Goal: Task Accomplishment & Management: Manage account settings

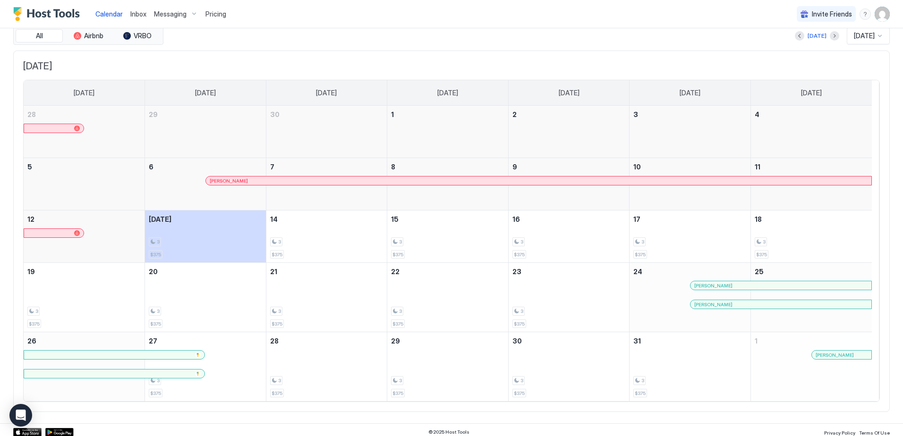
scroll to position [39, 0]
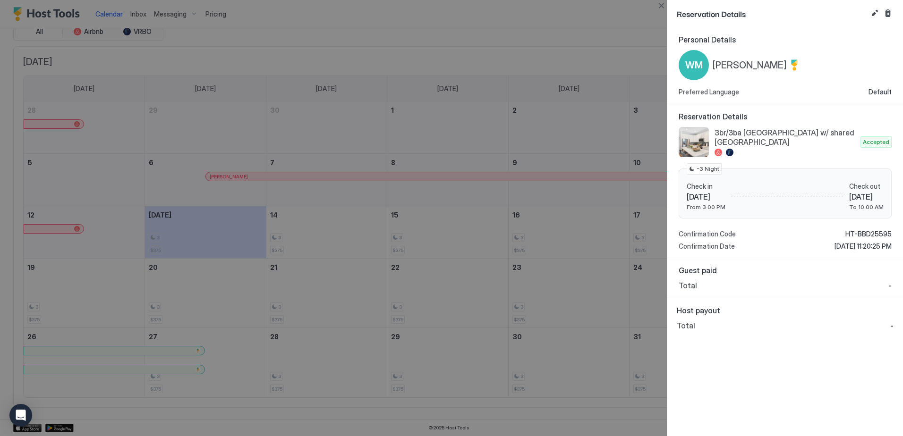
click at [508, 59] on div at bounding box center [451, 218] width 903 height 436
click at [492, 35] on div at bounding box center [451, 218] width 903 height 436
click at [593, 46] on div at bounding box center [451, 218] width 903 height 436
click at [662, 10] on button "Close" at bounding box center [661, 5] width 11 height 11
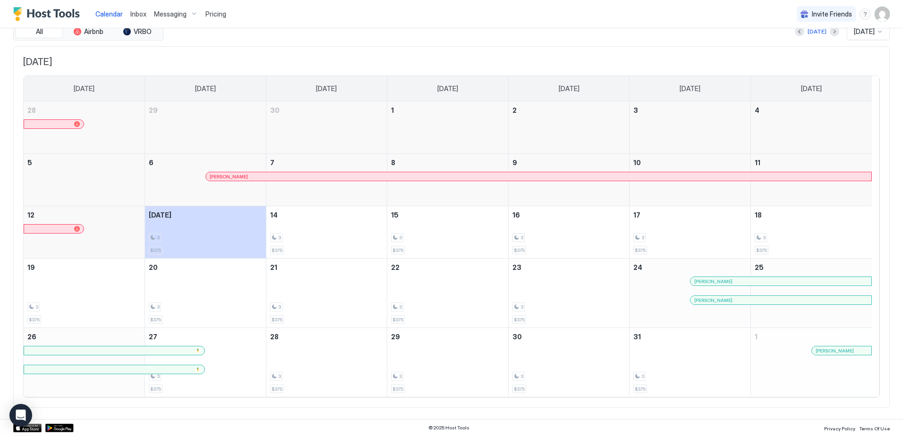
click at [213, 11] on span "Pricing" at bounding box center [215, 14] width 21 height 9
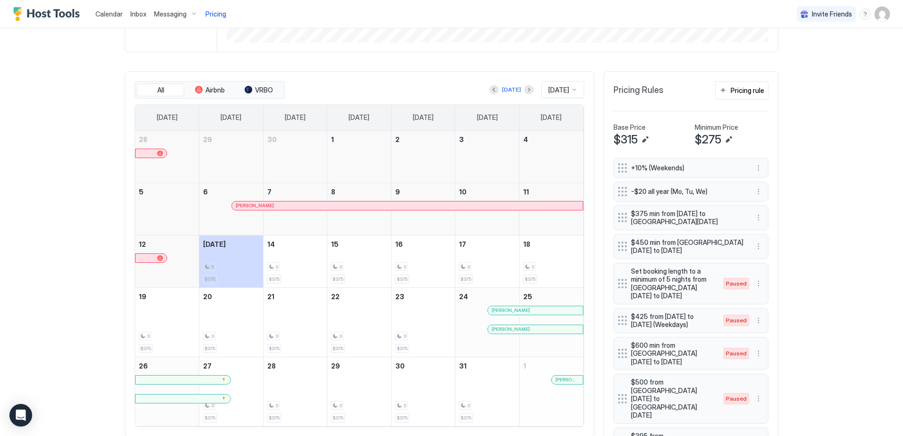
scroll to position [236, 0]
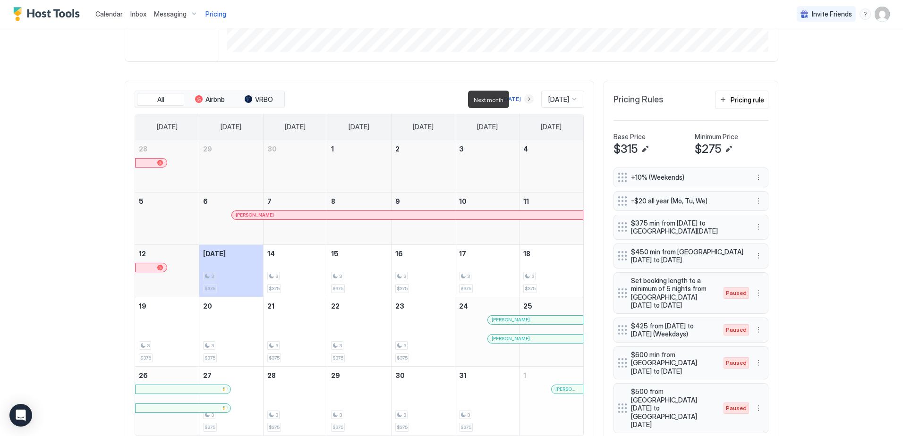
click at [524, 99] on button "Next month" at bounding box center [528, 98] width 9 height 9
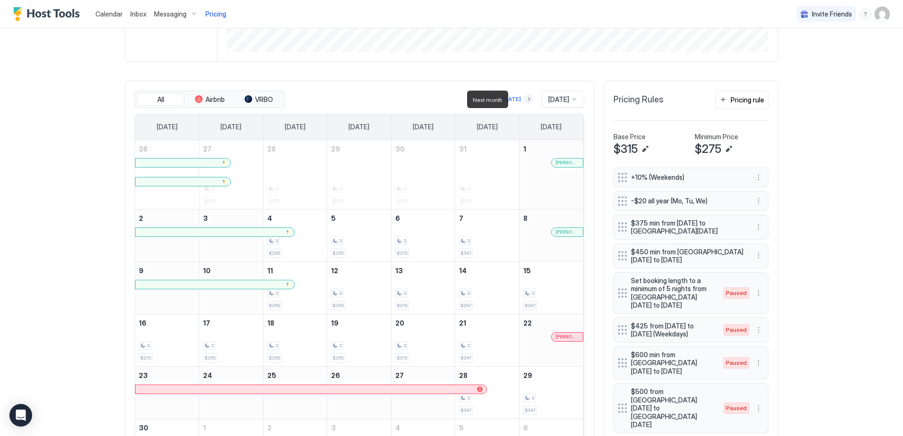
click at [524, 101] on button "Next month" at bounding box center [528, 98] width 9 height 9
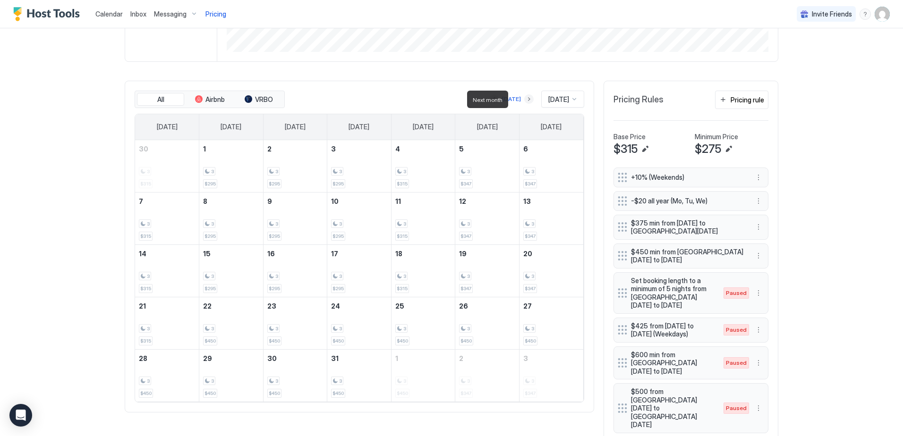
click at [524, 101] on button "Next month" at bounding box center [528, 98] width 9 height 9
click at [489, 100] on button "Previous month" at bounding box center [493, 98] width 9 height 9
click at [489, 99] on button "Previous month" at bounding box center [493, 98] width 9 height 9
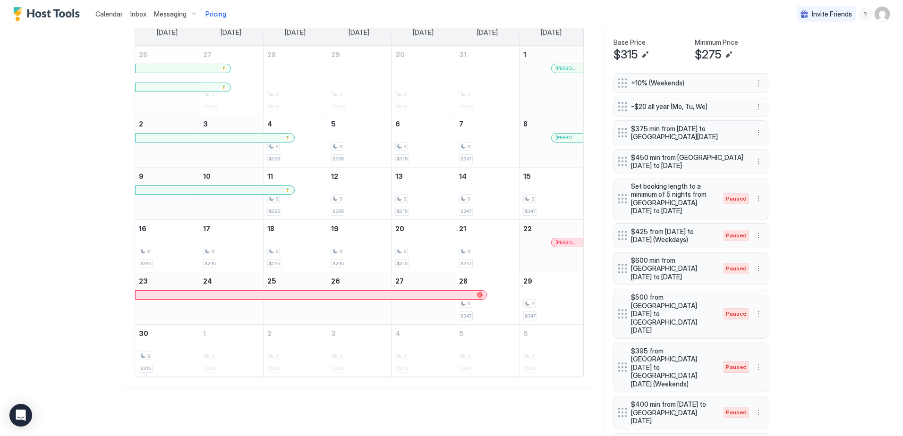
scroll to position [378, 0]
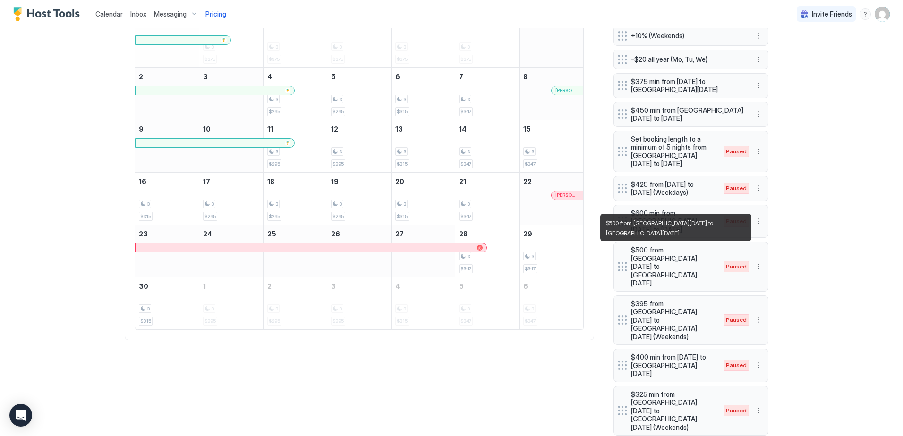
click at [685, 254] on span "$500 from [GEOGRAPHIC_DATA][DATE] to [GEOGRAPHIC_DATA][DATE]" at bounding box center [672, 267] width 83 height 42
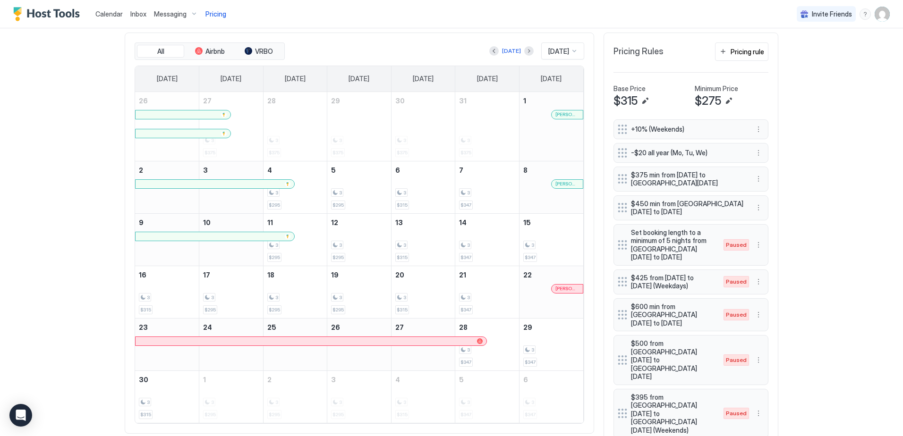
scroll to position [283, 0]
click at [489, 51] on button "Previous month" at bounding box center [493, 51] width 9 height 9
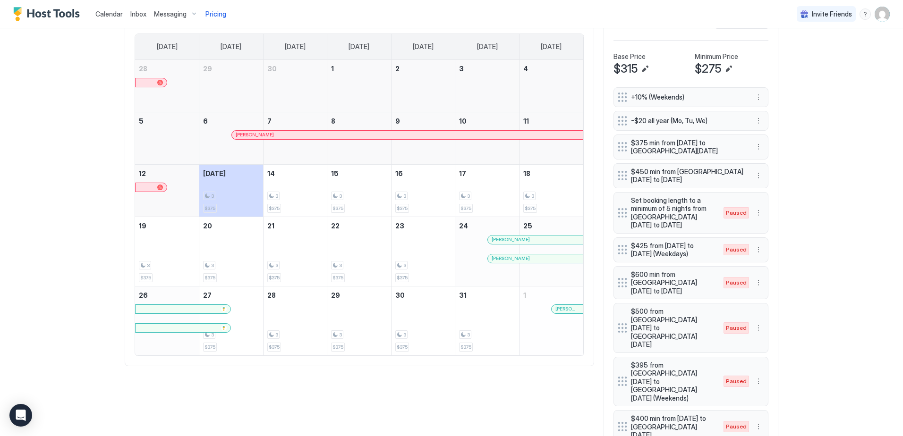
scroll to position [331, 0]
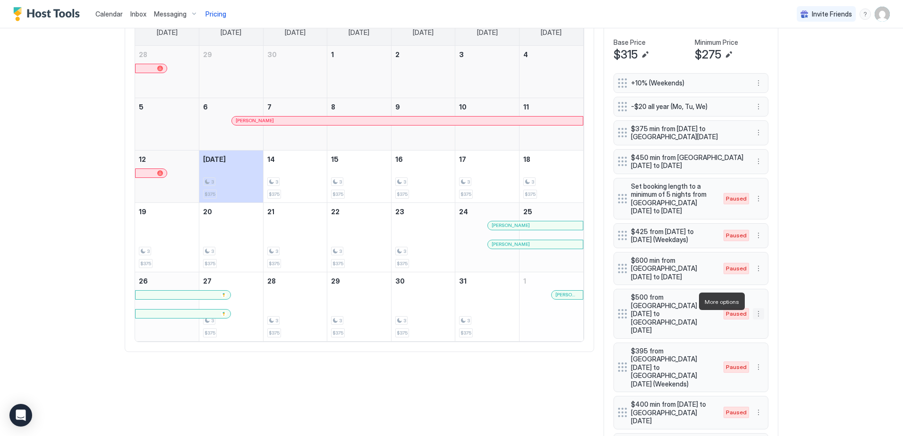
click at [755, 308] on button "More options" at bounding box center [758, 313] width 11 height 11
click at [771, 315] on span "Edit" at bounding box center [769, 314] width 10 height 7
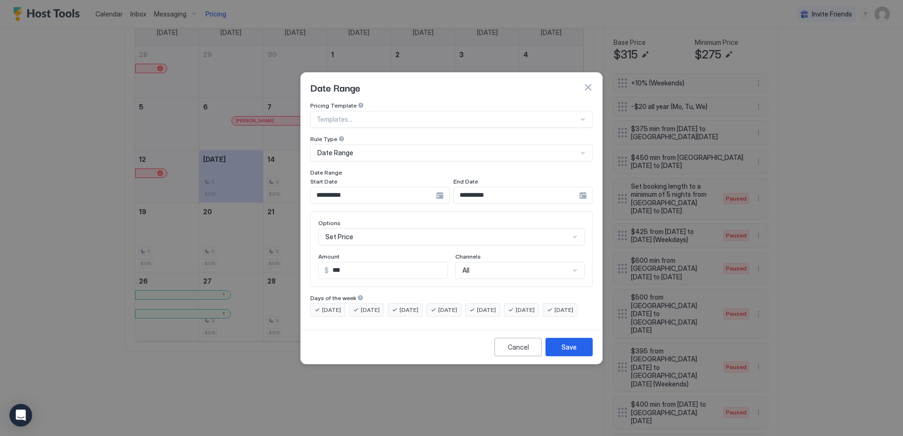
click at [441, 187] on div "**********" at bounding box center [379, 195] width 139 height 17
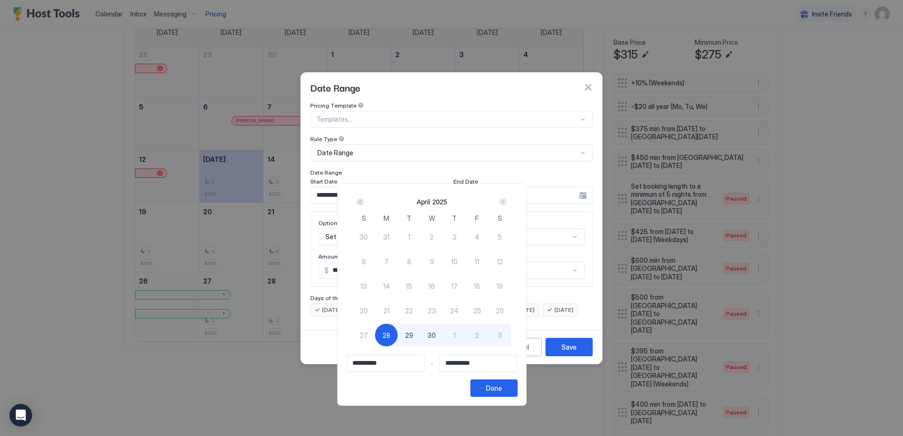
click at [507, 201] on div "Next" at bounding box center [503, 202] width 8 height 8
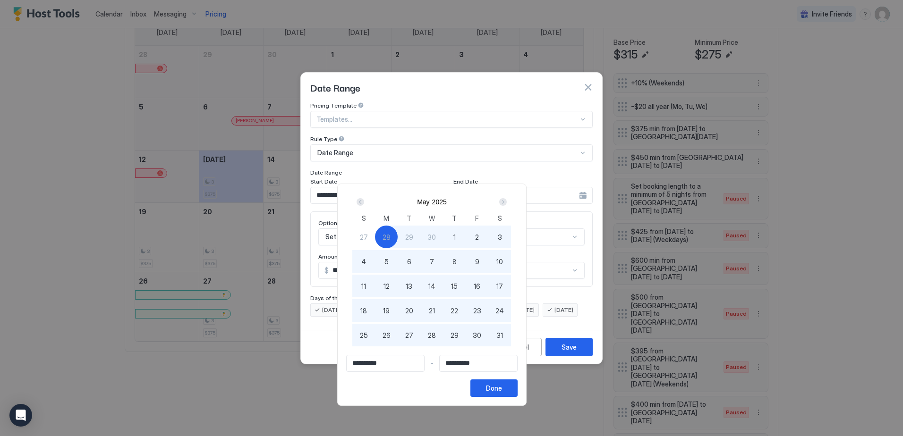
click at [507, 201] on div "Next" at bounding box center [503, 202] width 8 height 8
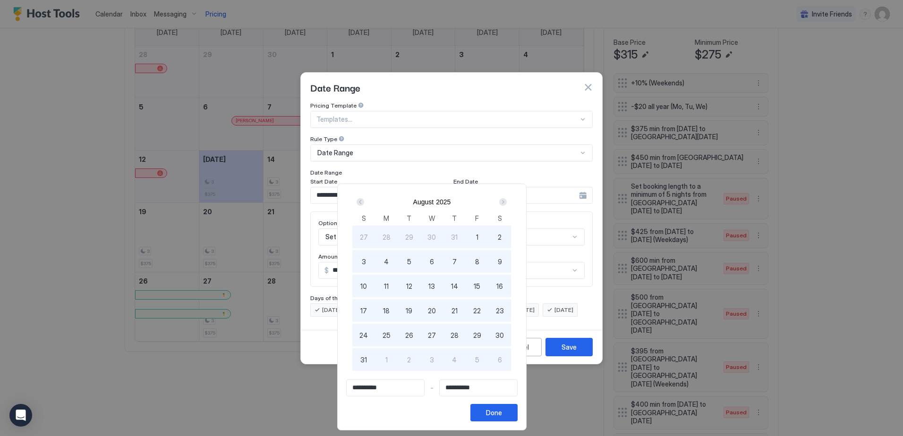
click at [507, 201] on div "Next" at bounding box center [503, 202] width 8 height 8
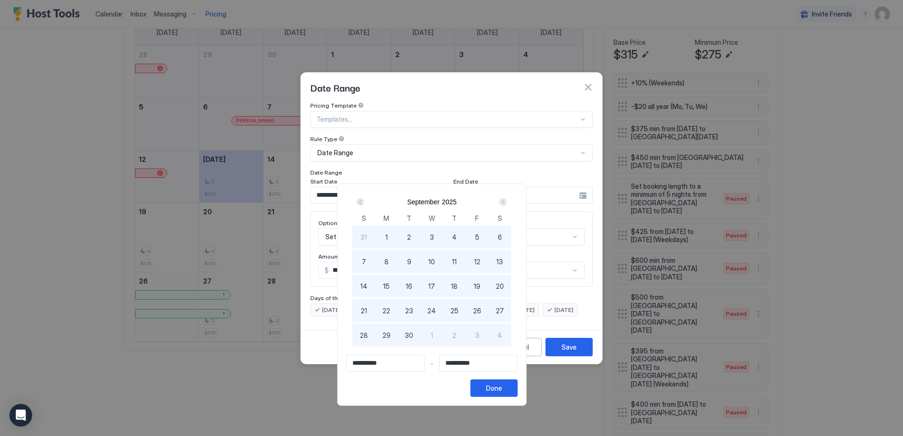
click at [507, 201] on div "Next" at bounding box center [503, 202] width 8 height 8
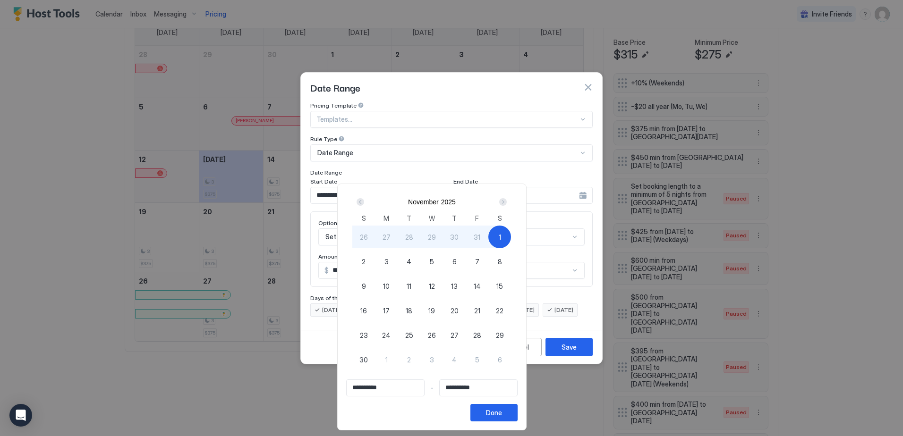
click at [507, 201] on div "Next" at bounding box center [503, 202] width 8 height 8
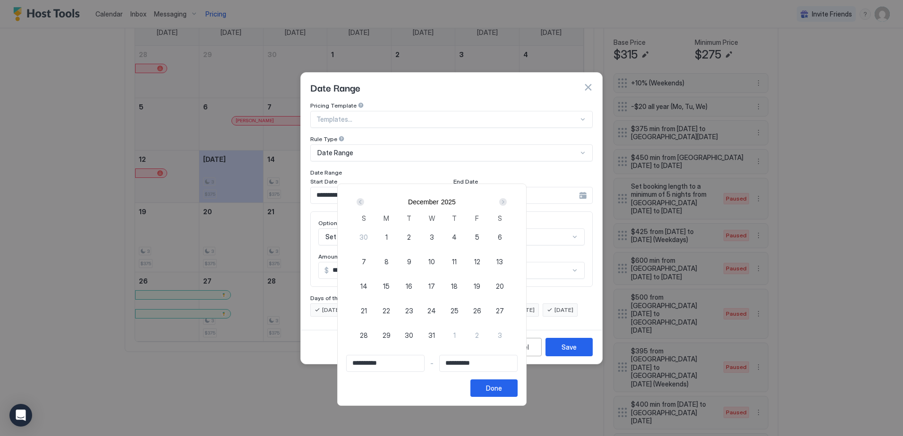
click at [507, 201] on div "Next" at bounding box center [503, 202] width 8 height 8
click at [375, 239] on div "1" at bounding box center [363, 237] width 23 height 23
type input "**********"
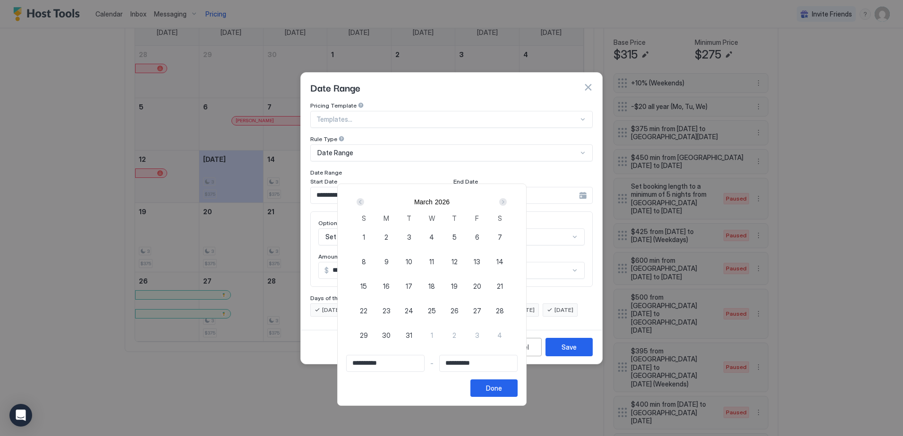
type input "**********"
click at [507, 203] on div "Next" at bounding box center [503, 202] width 8 height 8
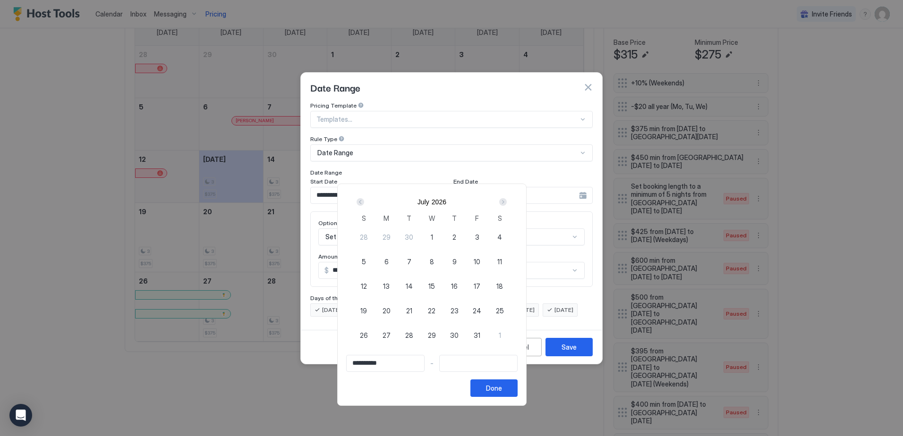
click at [507, 203] on div "Next" at bounding box center [503, 202] width 8 height 8
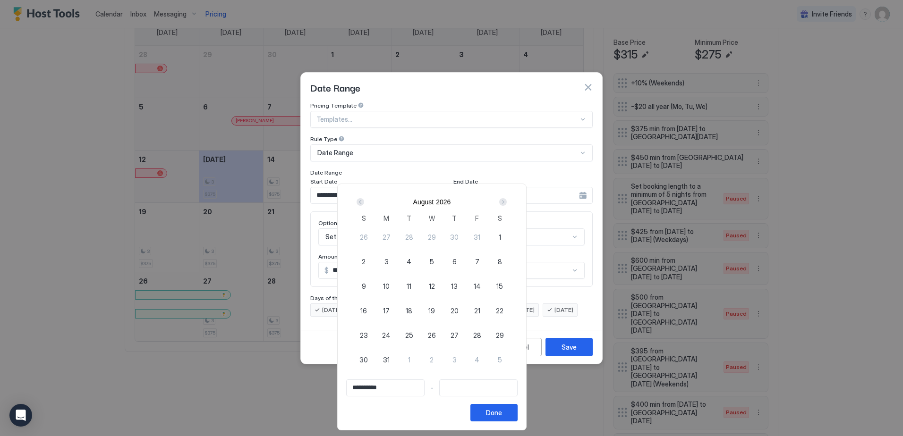
click at [507, 203] on div "Next" at bounding box center [503, 202] width 8 height 8
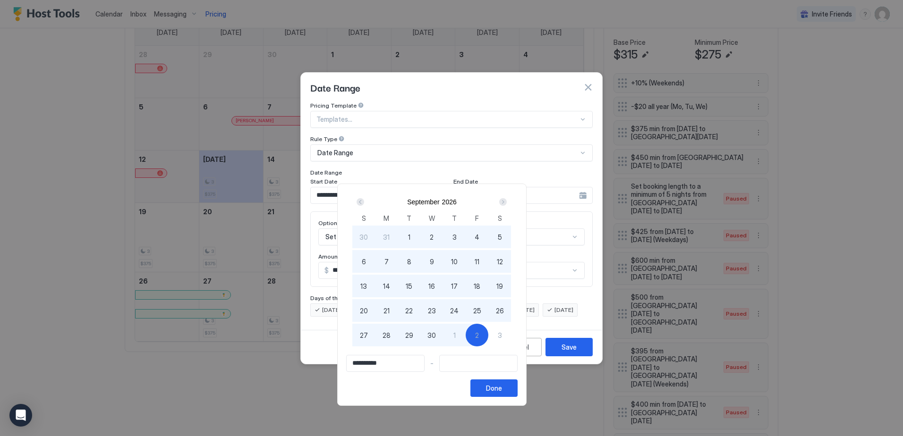
type input "**********"
click at [436, 339] on span "30" at bounding box center [431, 336] width 9 height 10
type input "**********"
click at [502, 390] on div "Done" at bounding box center [494, 388] width 16 height 10
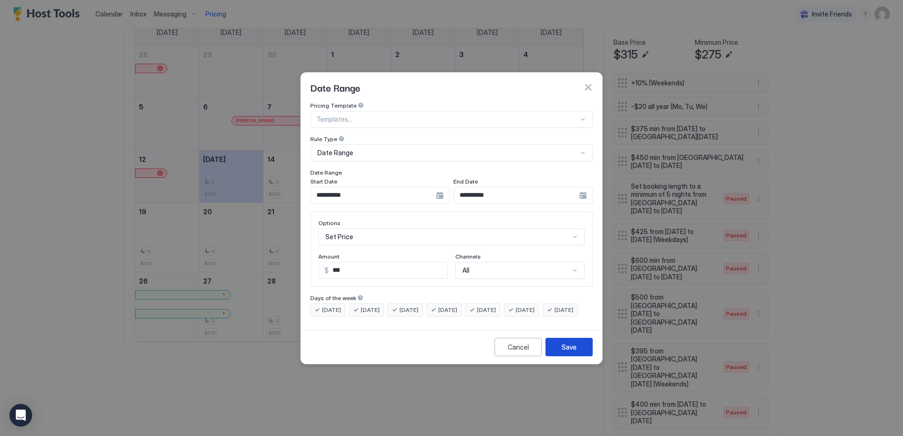
click at [568, 352] on div "Save" at bounding box center [569, 347] width 15 height 10
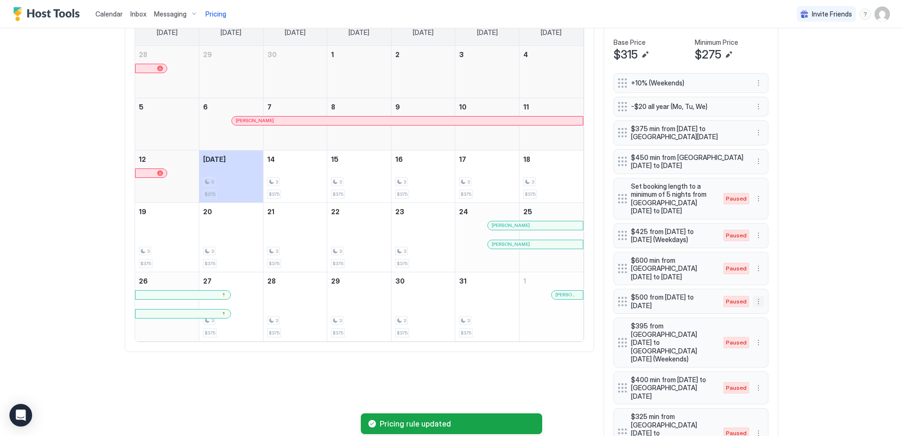
click at [755, 307] on button "More options" at bounding box center [758, 301] width 11 height 11
click at [773, 335] on span "Enable" at bounding box center [773, 334] width 18 height 7
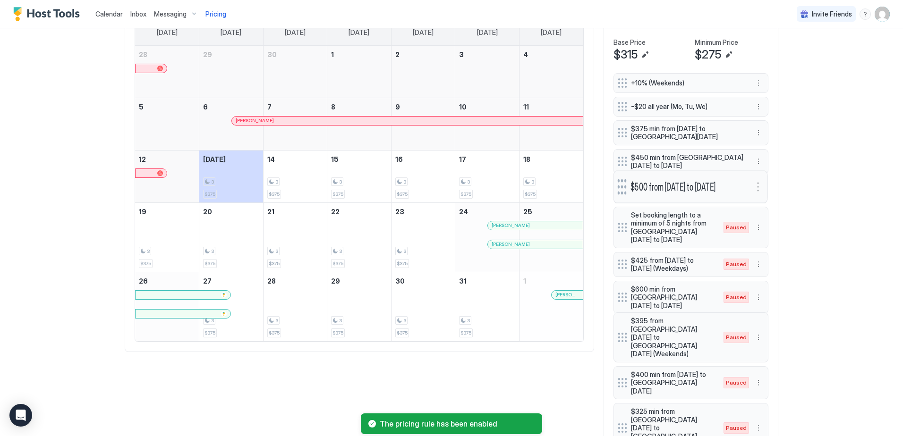
drag, startPoint x: 620, startPoint y: 301, endPoint x: 620, endPoint y: 189, distance: 111.9
click at [620, 189] on div at bounding box center [621, 187] width 9 height 16
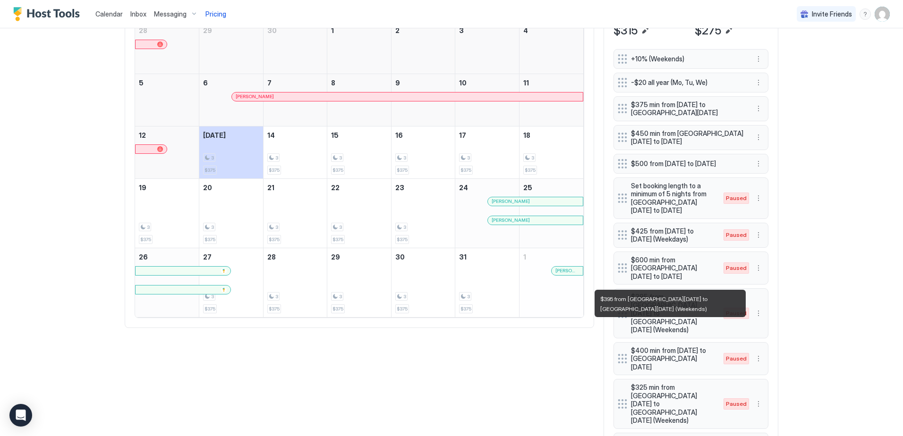
scroll to position [378, 0]
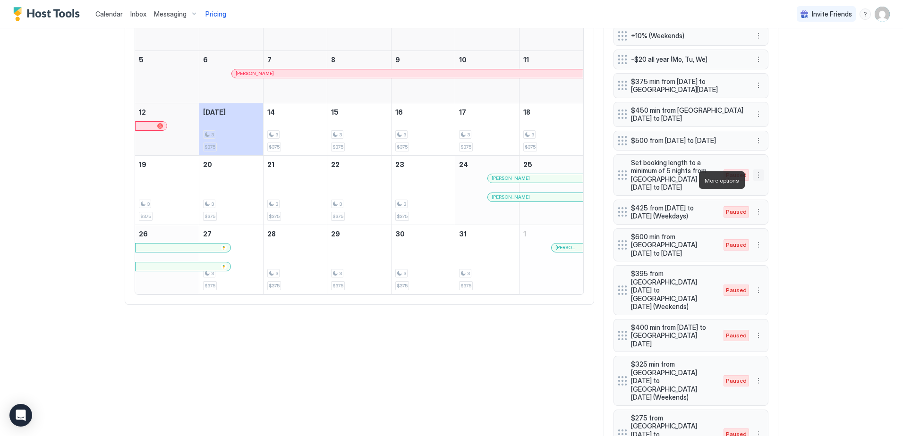
click at [755, 178] on button "More options" at bounding box center [758, 175] width 11 height 11
click at [770, 193] on span "Edit" at bounding box center [769, 193] width 10 height 7
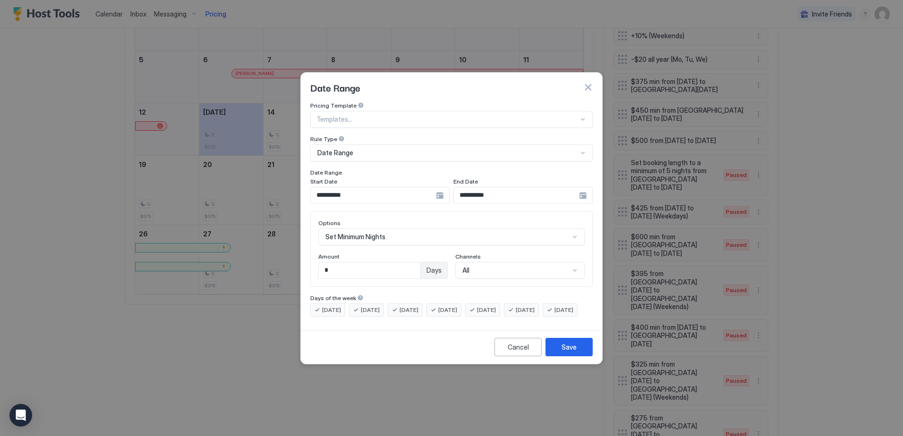
click at [440, 187] on div "**********" at bounding box center [379, 195] width 139 height 17
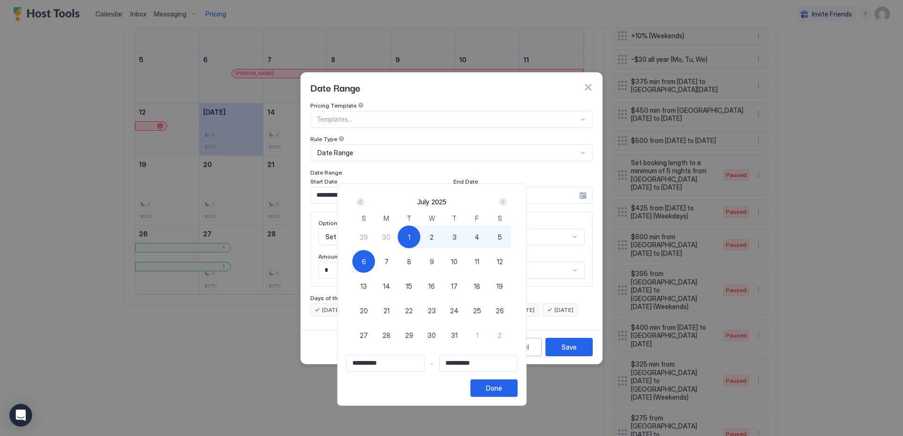
click at [507, 200] on div "Next" at bounding box center [503, 202] width 8 height 8
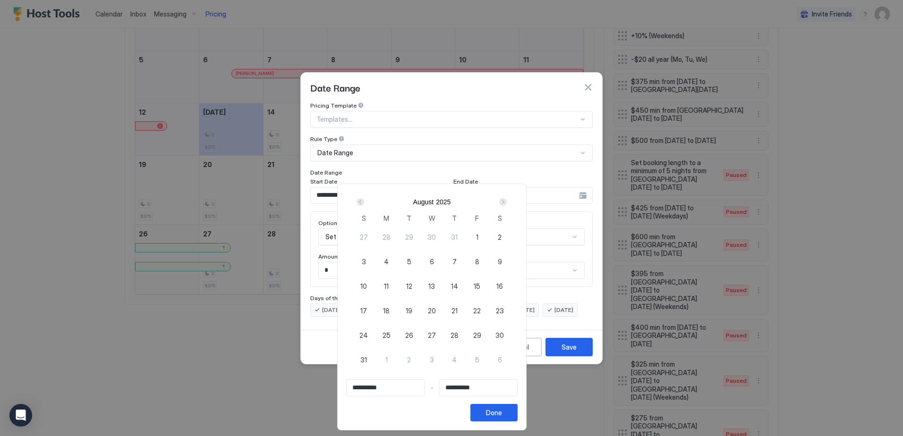
click at [507, 200] on div "Next" at bounding box center [503, 202] width 8 height 8
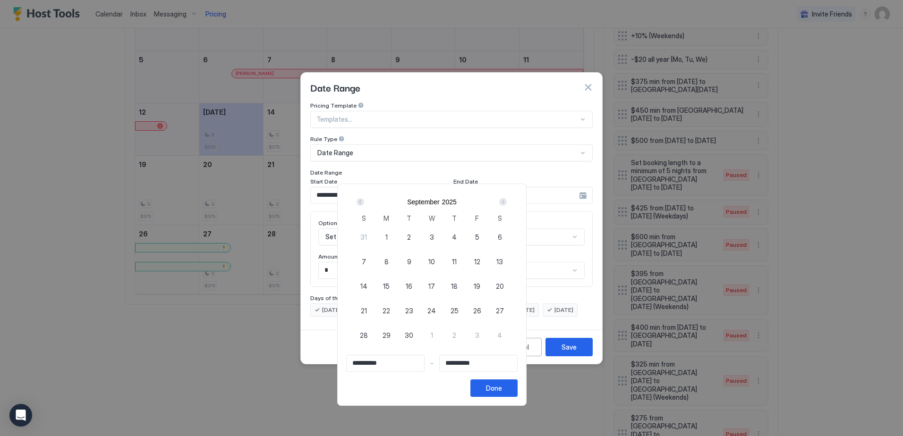
click at [507, 200] on div "Next" at bounding box center [503, 202] width 8 height 8
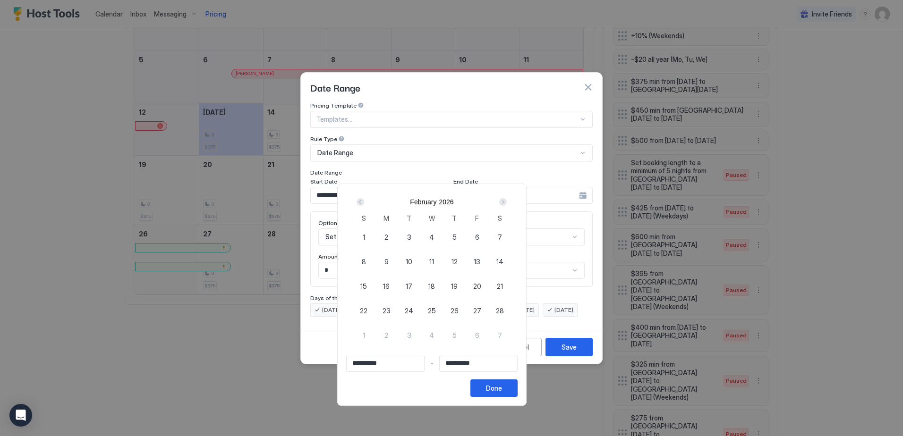
click at [507, 200] on div "Next" at bounding box center [503, 202] width 8 height 8
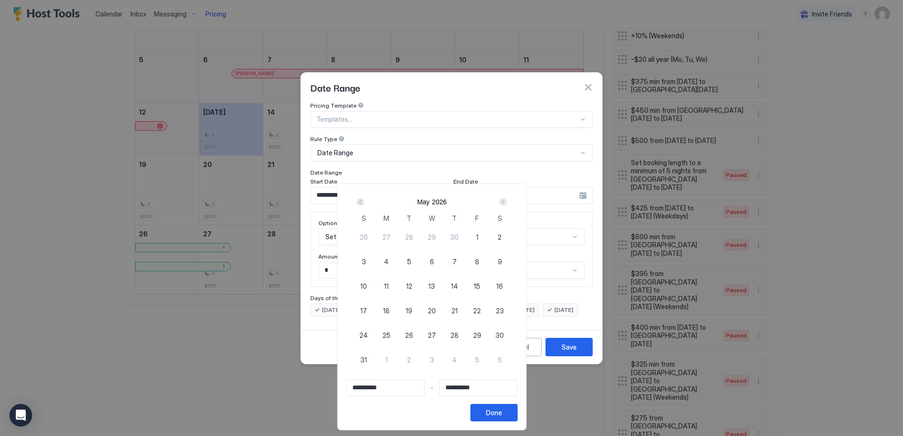
click at [507, 200] on div "Next" at bounding box center [503, 202] width 8 height 8
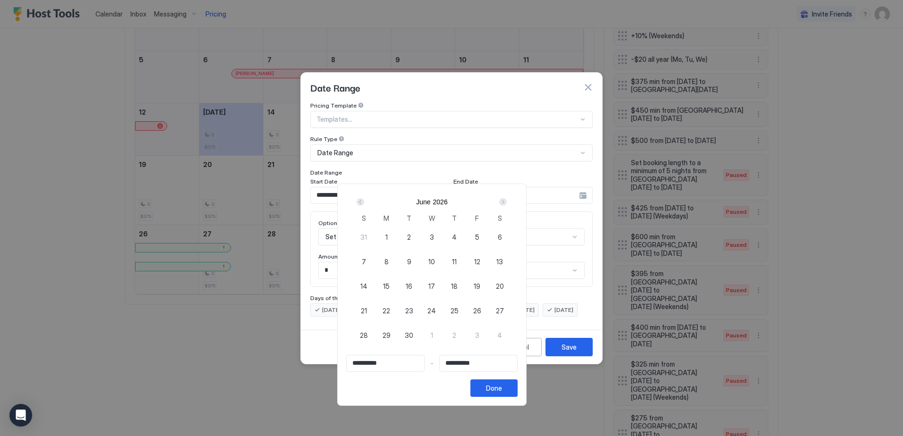
click at [507, 200] on div "Next" at bounding box center [503, 202] width 8 height 8
click at [398, 238] on div "29" at bounding box center [386, 237] width 23 height 23
type input "**********"
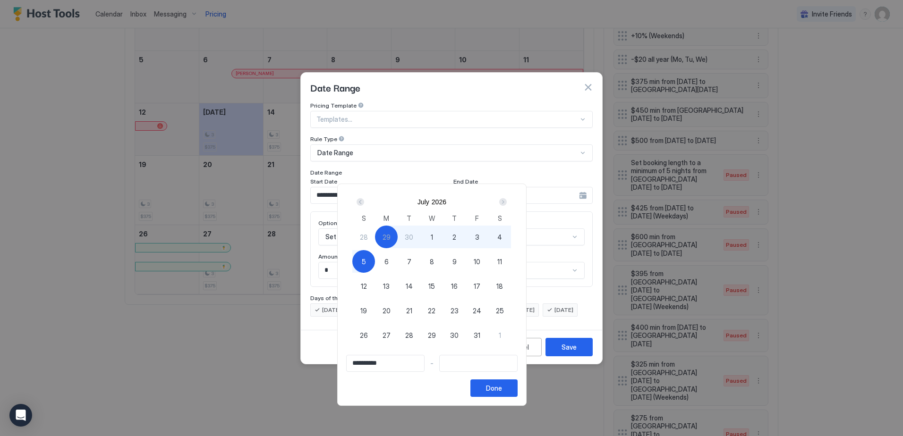
click at [375, 267] on div "5" at bounding box center [363, 261] width 23 height 23
type input "**********"
click at [518, 393] on button "Done" at bounding box center [493, 388] width 47 height 17
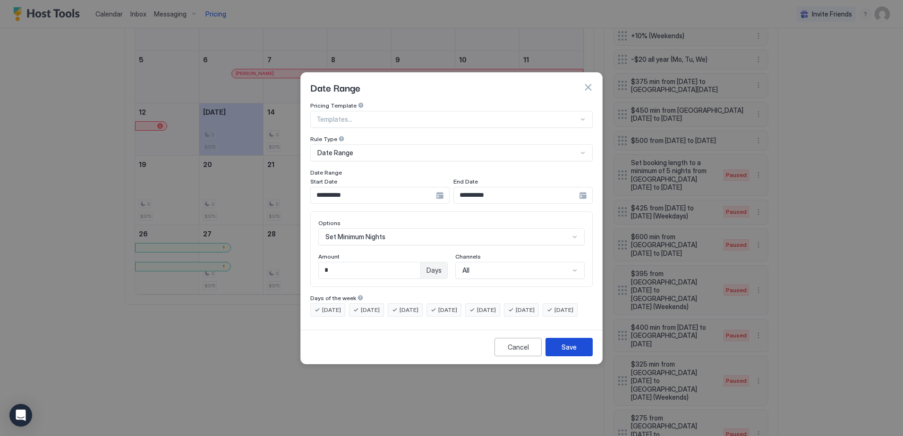
click at [571, 352] on div "Save" at bounding box center [569, 347] width 15 height 10
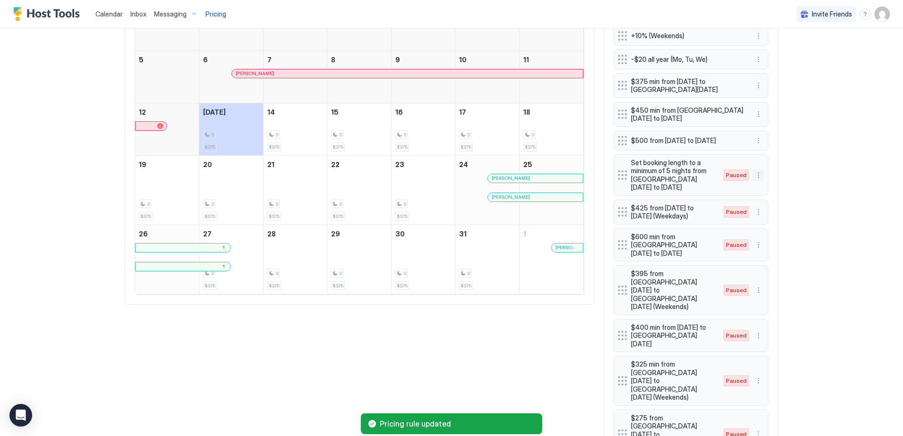
click at [756, 179] on button "More options" at bounding box center [758, 175] width 11 height 11
click at [771, 208] on span "Enable" at bounding box center [773, 208] width 18 height 7
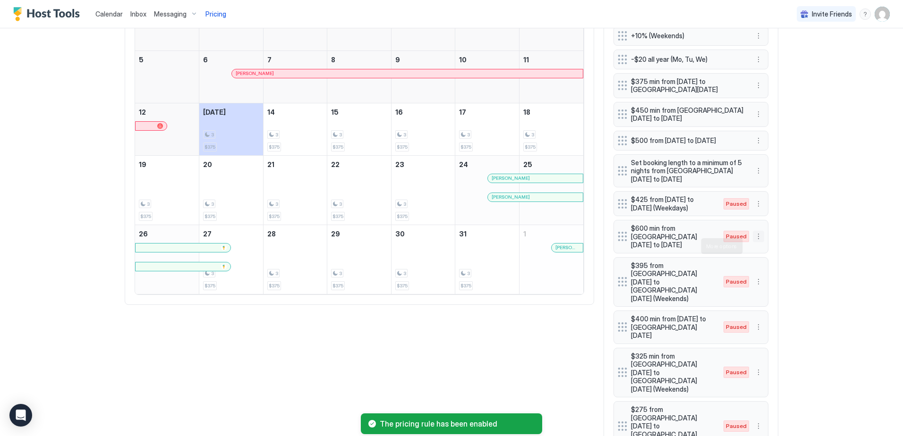
click at [753, 242] on button "More options" at bounding box center [758, 236] width 11 height 11
click at [767, 263] on span "Edit" at bounding box center [769, 259] width 10 height 7
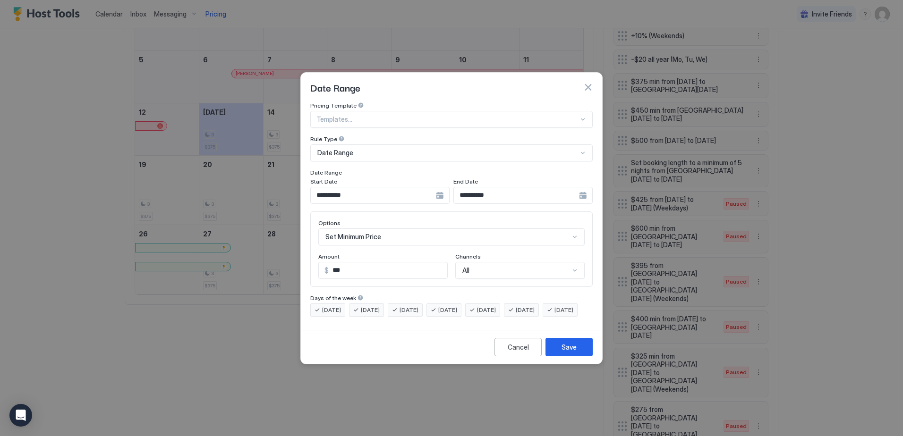
click at [444, 187] on div "**********" at bounding box center [379, 195] width 139 height 17
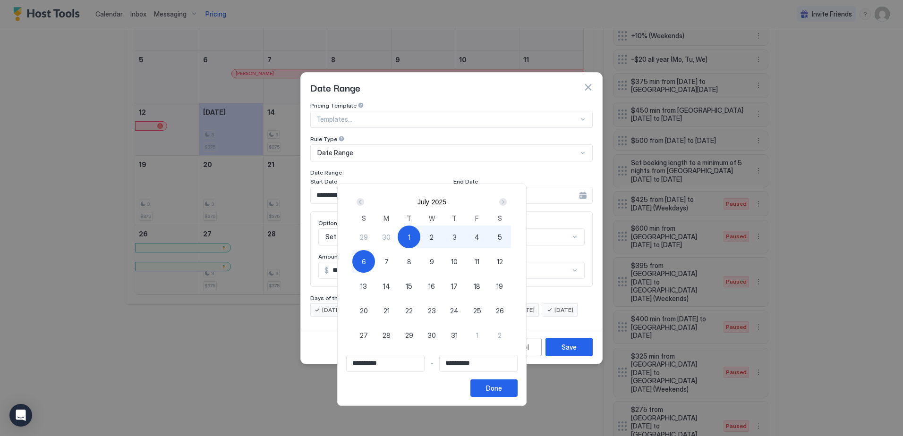
click at [507, 201] on div "Next" at bounding box center [503, 202] width 8 height 8
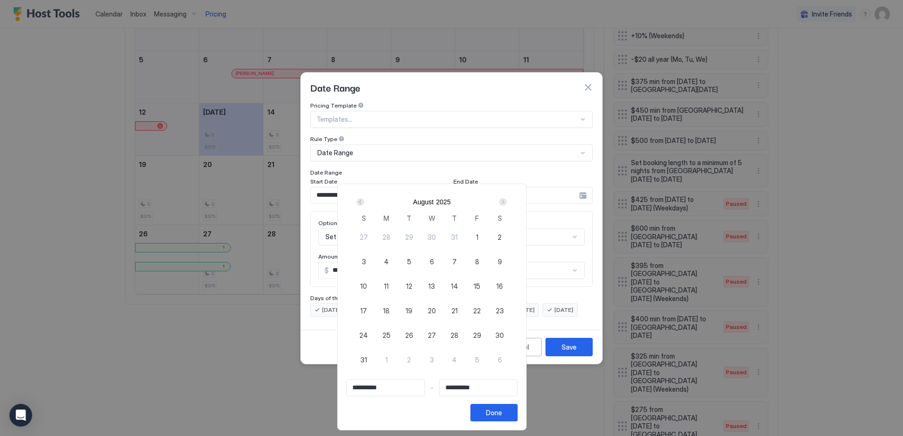
click at [507, 201] on div "Next" at bounding box center [503, 202] width 8 height 8
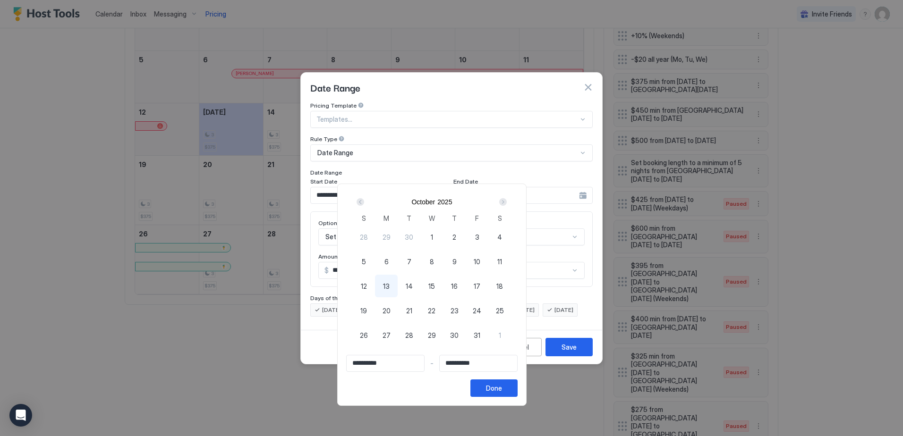
click at [507, 201] on div "Next" at bounding box center [503, 202] width 8 height 8
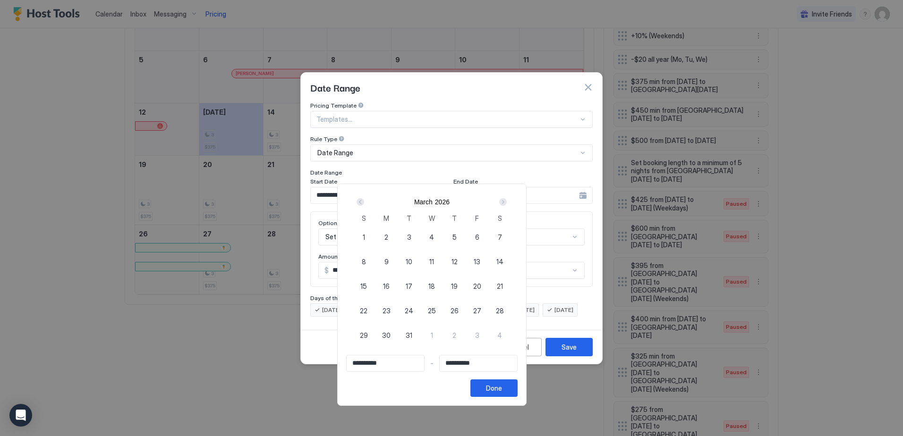
click at [507, 201] on div "Next" at bounding box center [503, 202] width 8 height 8
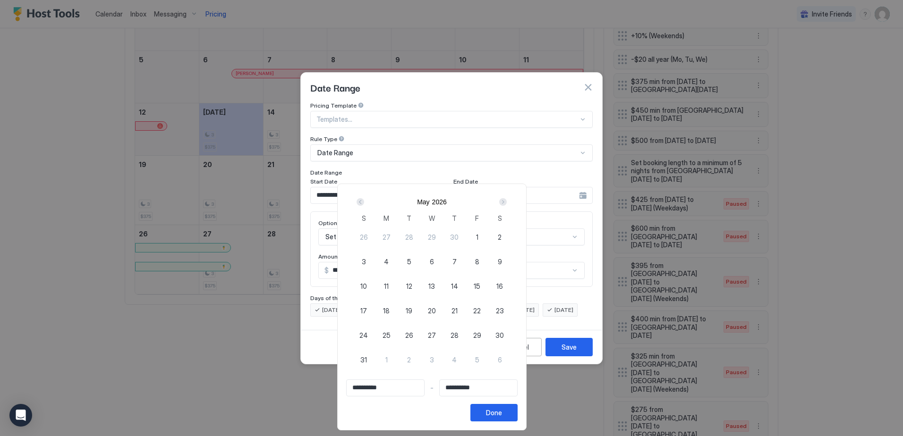
click at [507, 201] on div "Next" at bounding box center [503, 202] width 8 height 8
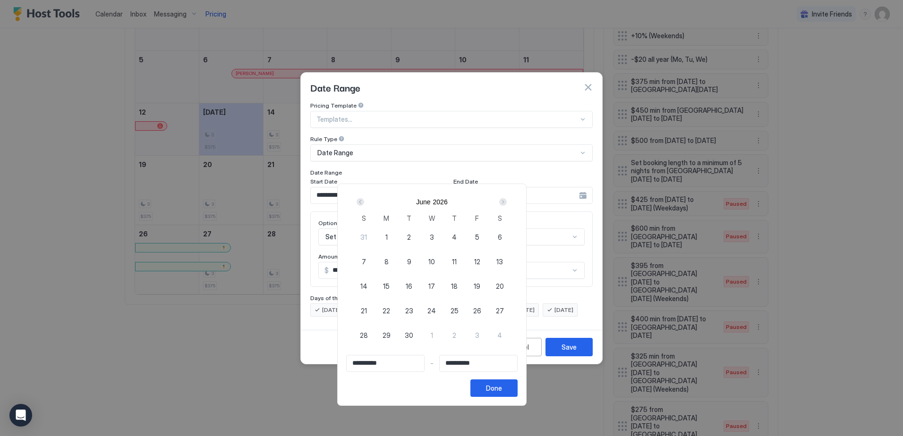
click at [507, 201] on div "Next" at bounding box center [503, 202] width 8 height 8
click at [391, 239] on span "29" at bounding box center [387, 237] width 8 height 10
type input "**********"
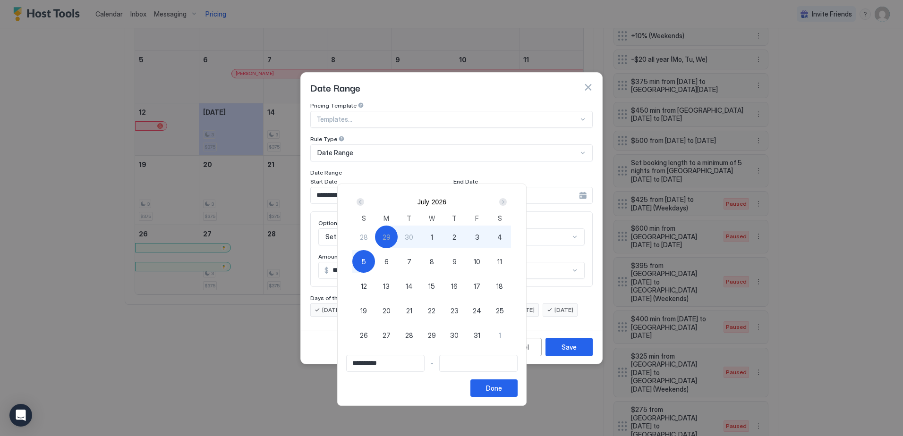
click at [375, 259] on div "5" at bounding box center [363, 261] width 23 height 23
type input "**********"
click at [518, 390] on button "Done" at bounding box center [493, 388] width 47 height 17
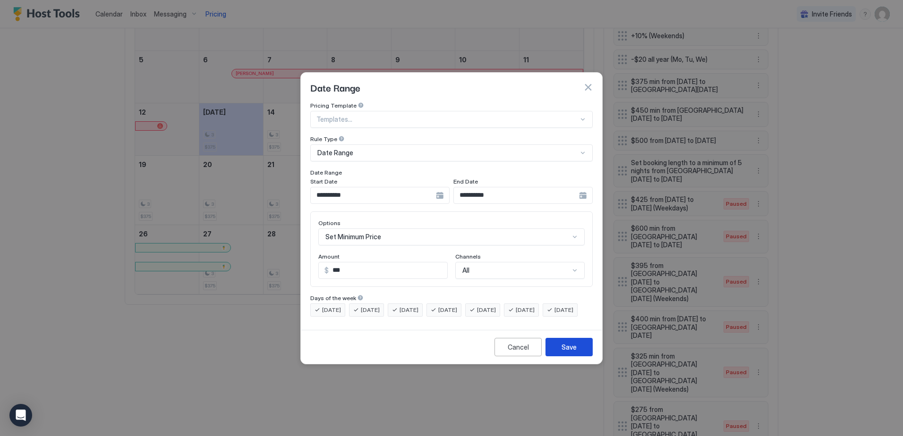
click at [556, 353] on button "Save" at bounding box center [568, 347] width 47 height 18
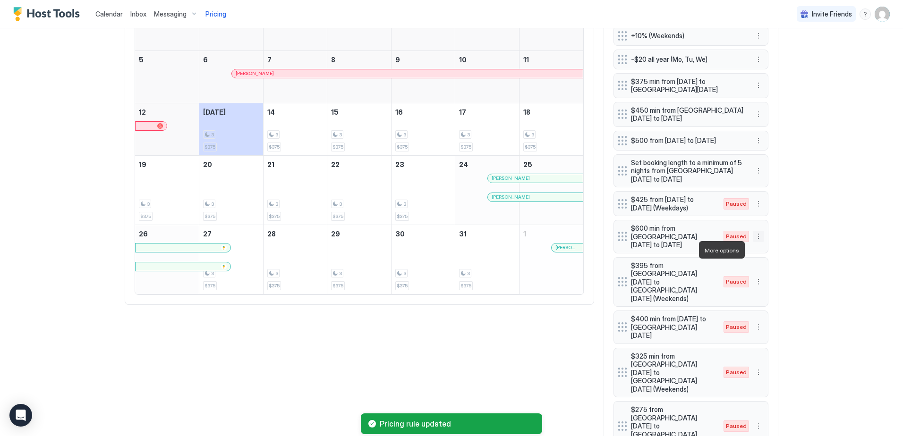
click at [756, 242] on button "More options" at bounding box center [758, 236] width 11 height 11
click at [772, 280] on span "Enable" at bounding box center [773, 278] width 18 height 7
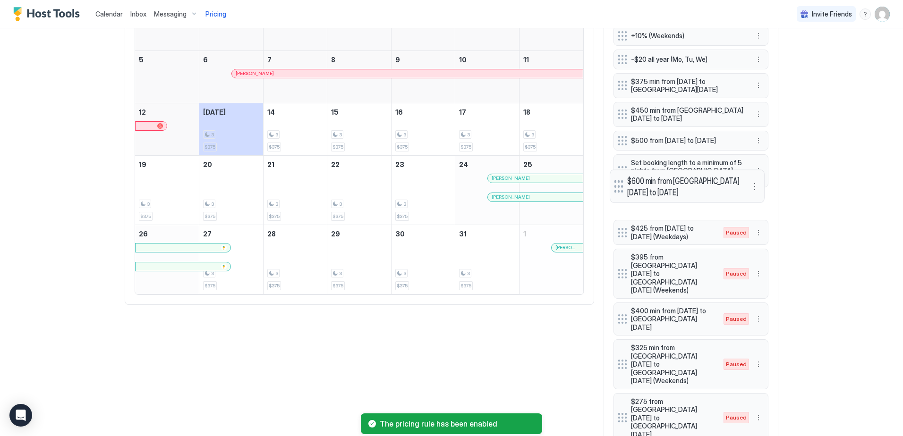
drag, startPoint x: 620, startPoint y: 246, endPoint x: 616, endPoint y: 200, distance: 46.4
click at [616, 193] on div at bounding box center [618, 186] width 9 height 13
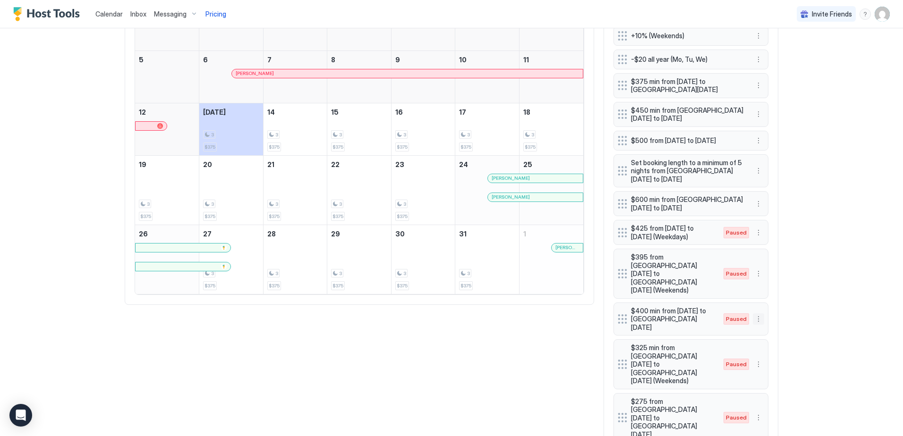
click at [755, 314] on button "More options" at bounding box center [758, 319] width 11 height 11
click at [774, 359] on div "Delete" at bounding box center [768, 355] width 36 height 15
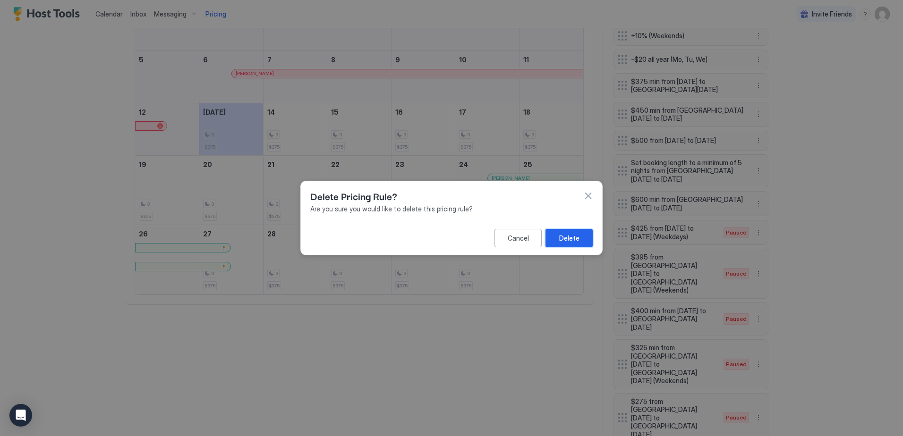
click at [572, 233] on div "Delete" at bounding box center [569, 238] width 20 height 10
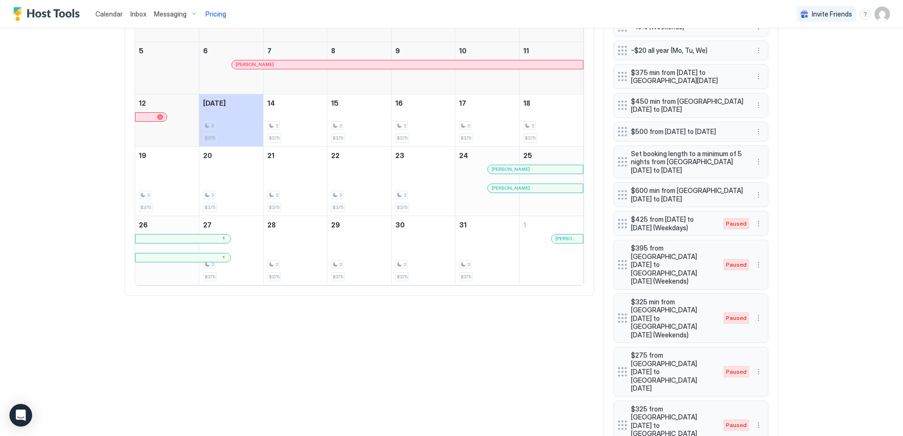
scroll to position [340, 0]
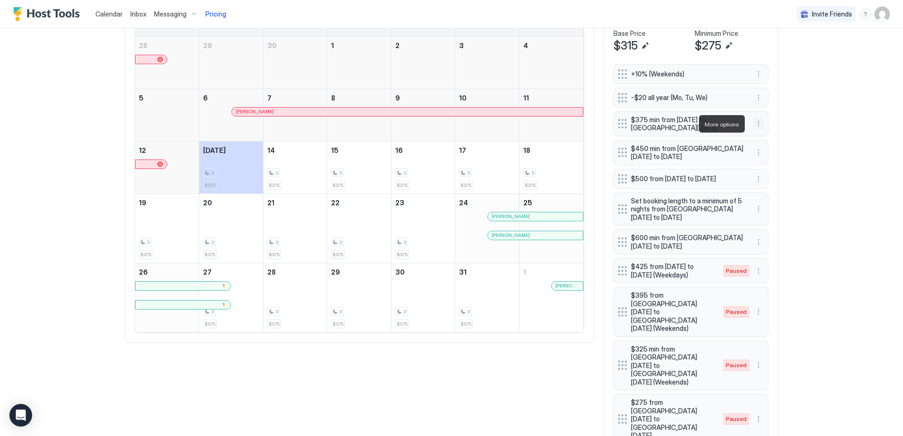
click at [756, 122] on button "More options" at bounding box center [758, 123] width 11 height 11
click at [769, 135] on span "Edit" at bounding box center [769, 137] width 10 height 7
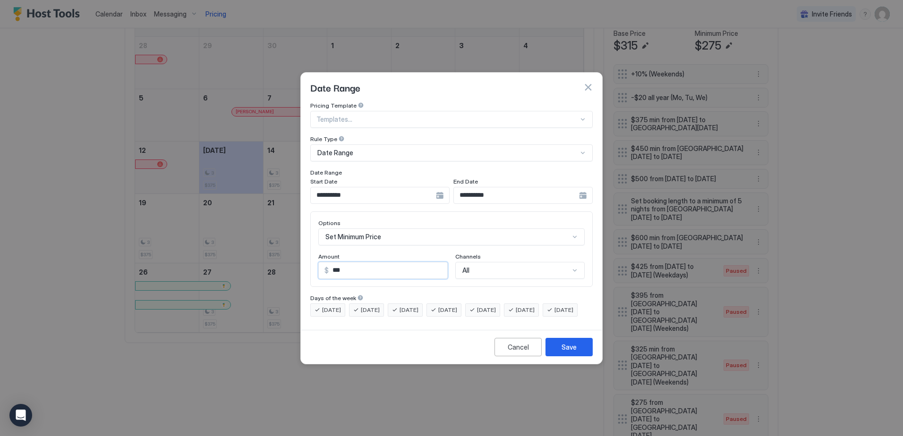
click at [436, 263] on input "***" at bounding box center [388, 271] width 119 height 16
type input "*"
type input "***"
click at [563, 352] on div "Save" at bounding box center [569, 347] width 15 height 10
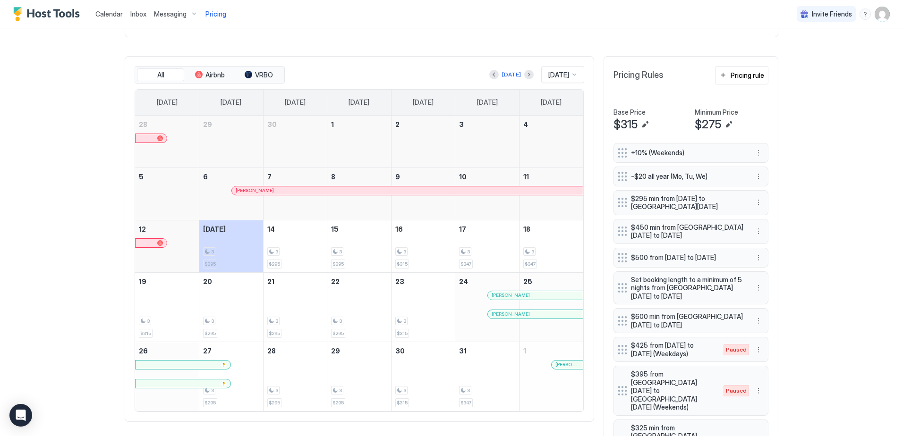
scroll to position [245, 0]
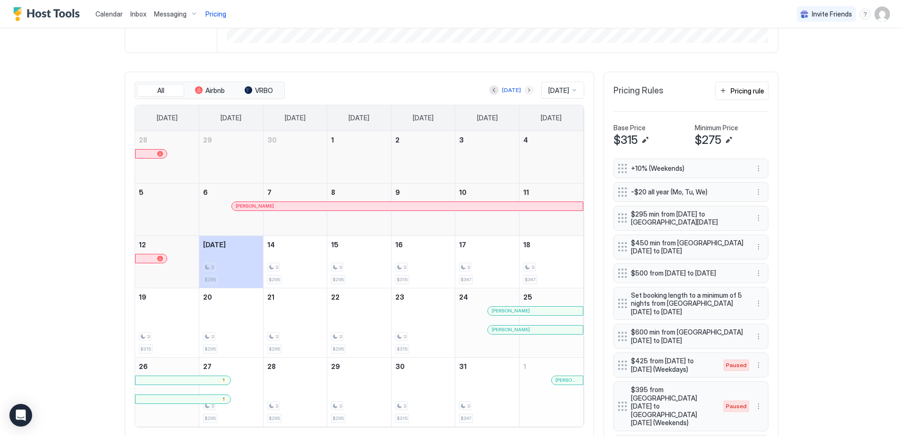
click at [524, 89] on button "Next month" at bounding box center [528, 89] width 9 height 9
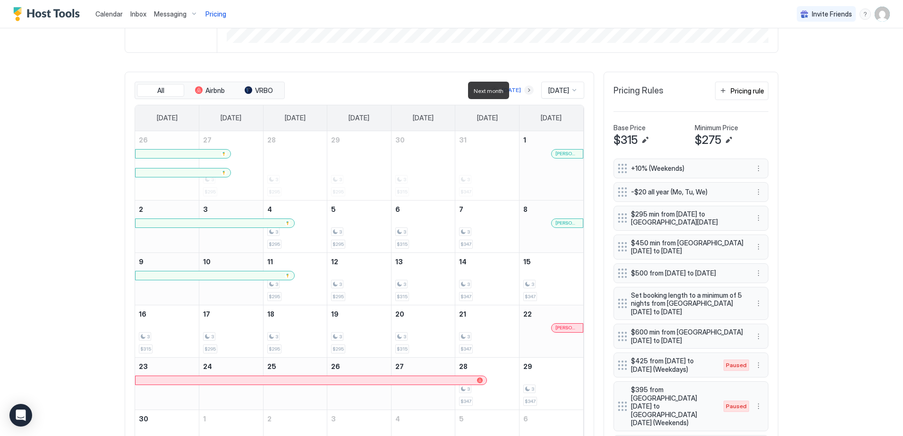
click at [524, 89] on button "Next month" at bounding box center [528, 89] width 9 height 9
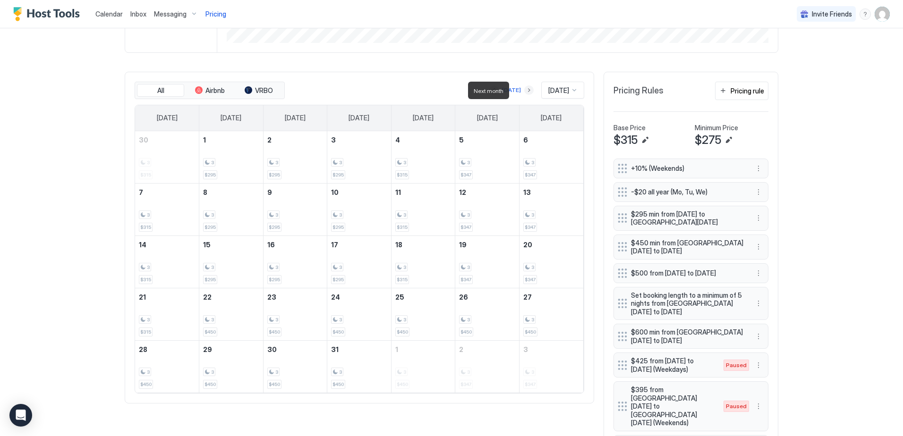
click at [524, 89] on button "Next month" at bounding box center [528, 89] width 9 height 9
click at [489, 89] on button "Previous month" at bounding box center [493, 89] width 9 height 9
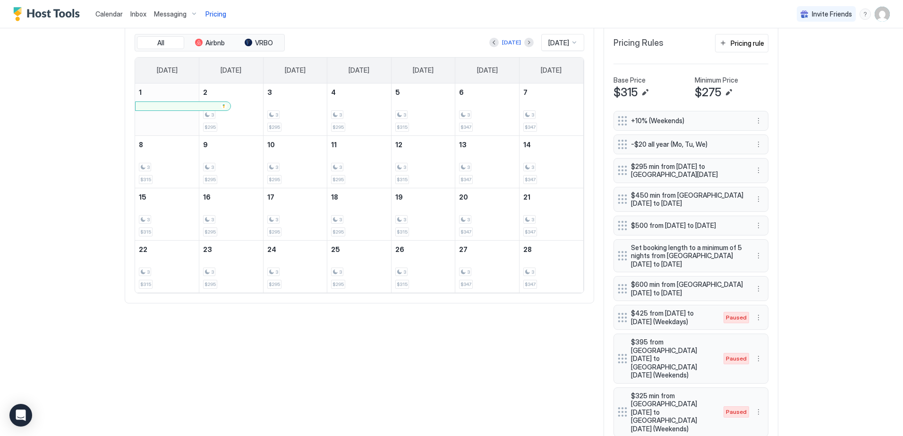
scroll to position [292, 0]
click at [729, 170] on span "$295 min from [DATE] to [GEOGRAPHIC_DATA][DATE]" at bounding box center [687, 171] width 112 height 17
click at [622, 170] on div at bounding box center [622, 170] width 9 height 9
click at [753, 171] on button "More options" at bounding box center [758, 170] width 11 height 11
click at [765, 185] on span "Edit" at bounding box center [769, 184] width 10 height 7
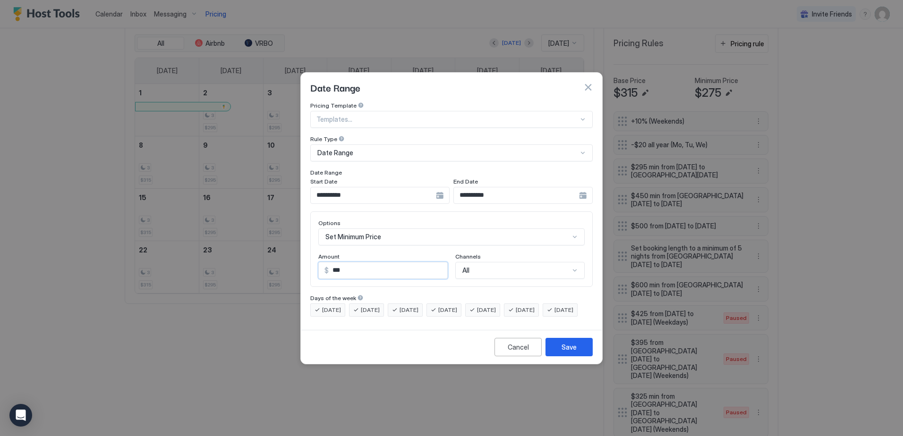
click at [365, 264] on input "***" at bounding box center [388, 271] width 119 height 16
type input "***"
click at [564, 352] on div "Save" at bounding box center [569, 347] width 15 height 10
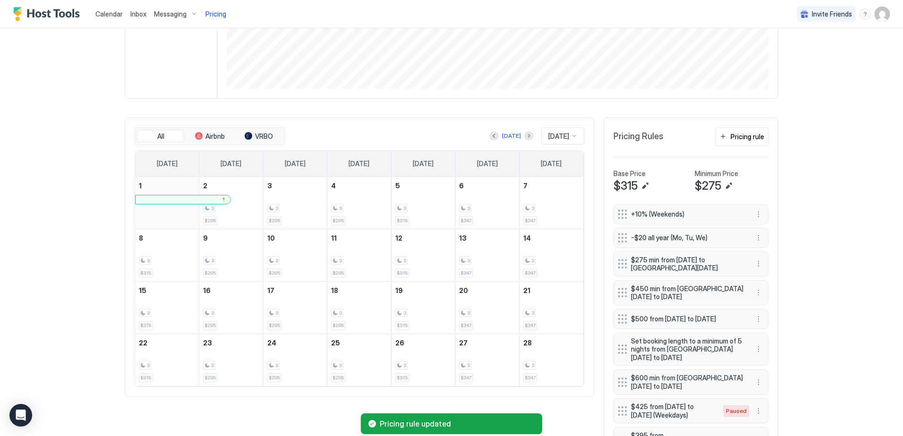
scroll to position [198, 0]
click at [489, 137] on button "Previous month" at bounding box center [493, 137] width 9 height 9
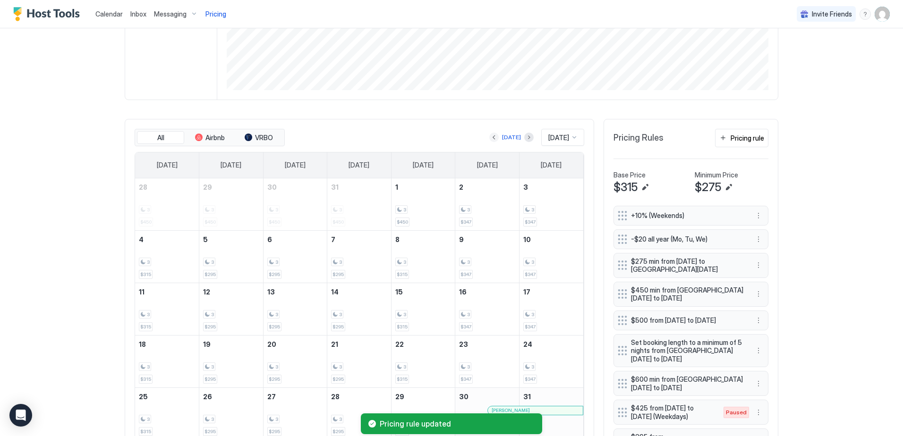
click at [489, 137] on button "Previous month" at bounding box center [493, 137] width 9 height 9
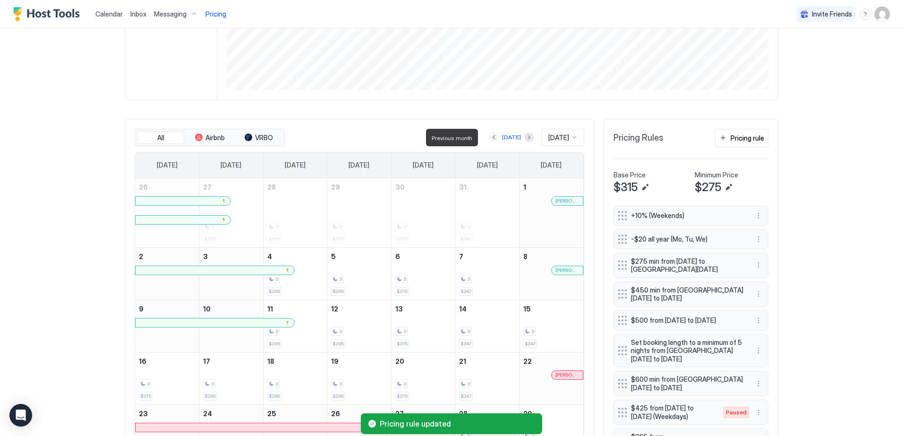
click at [489, 137] on button "Previous month" at bounding box center [493, 137] width 9 height 9
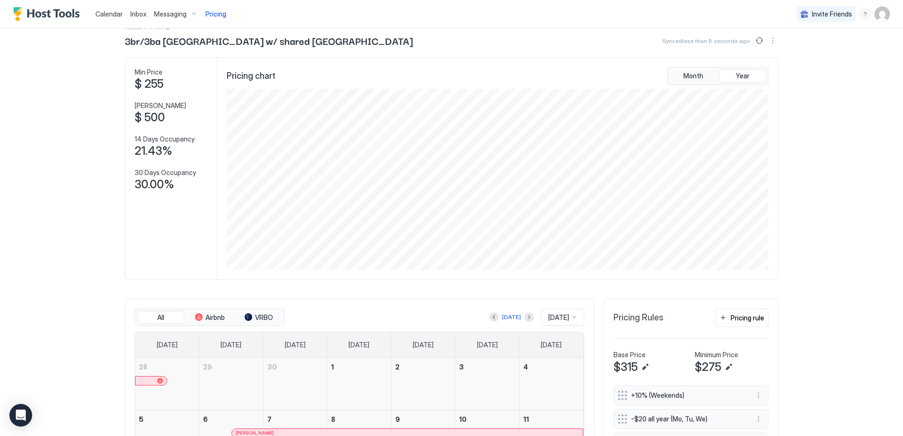
scroll to position [0, 0]
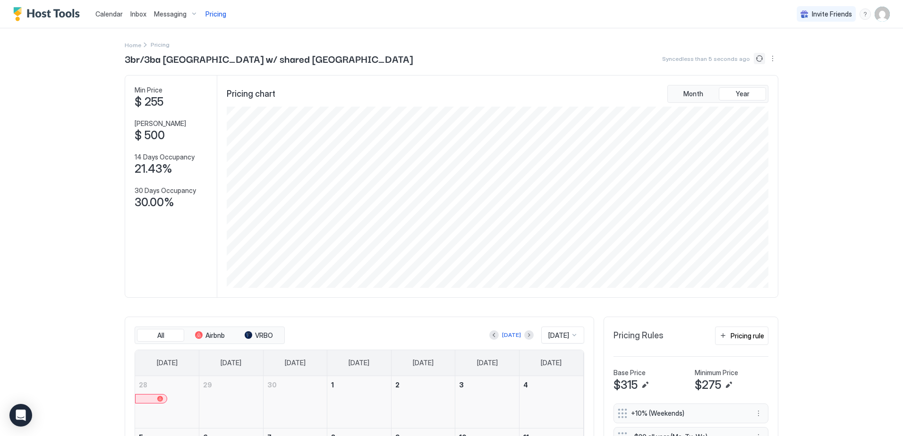
click at [755, 61] on button "Sync prices" at bounding box center [759, 58] width 11 height 11
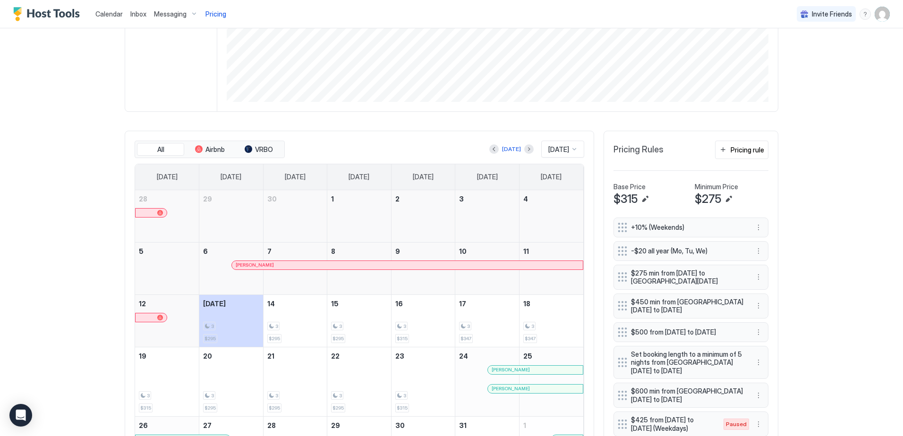
scroll to position [236, 0]
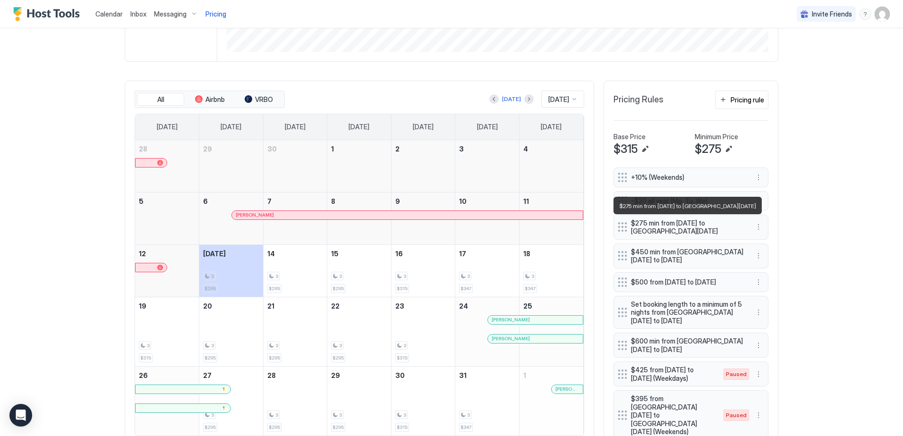
click at [708, 224] on span "$275 min from [DATE] to [GEOGRAPHIC_DATA][DATE]" at bounding box center [687, 227] width 112 height 17
click at [757, 227] on button "More options" at bounding box center [758, 226] width 11 height 11
click at [771, 242] on span "Edit" at bounding box center [769, 240] width 10 height 7
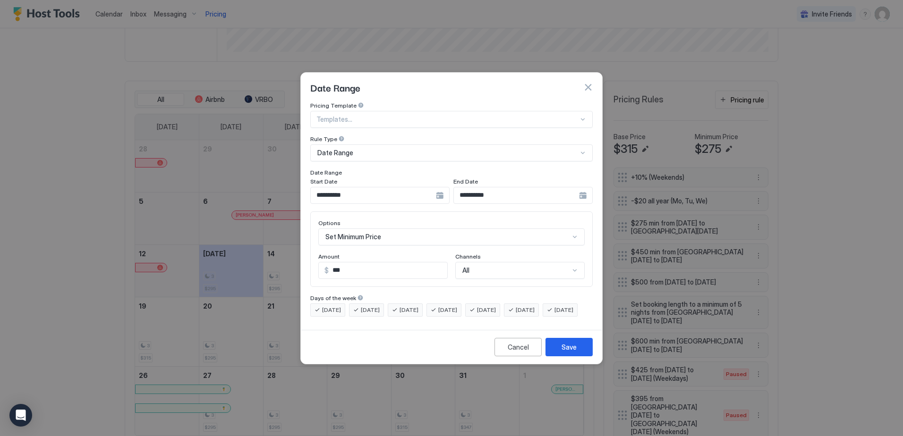
click at [441, 189] on div "**********" at bounding box center [379, 195] width 139 height 17
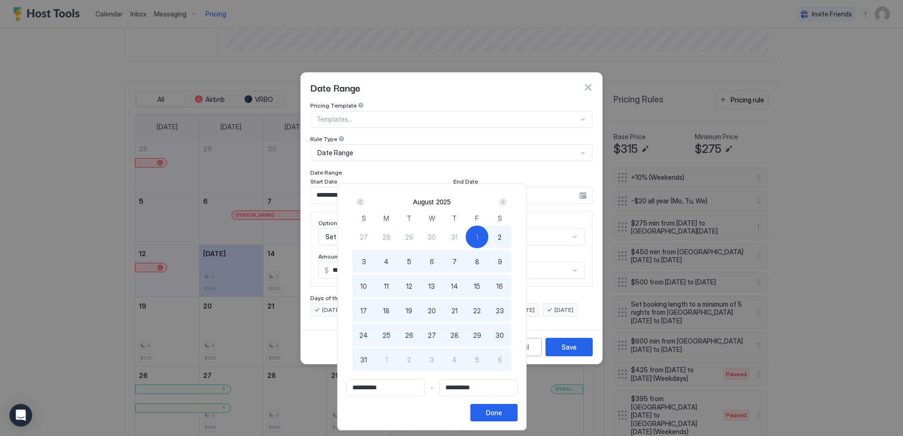
click at [507, 202] on div "Next" at bounding box center [503, 202] width 8 height 8
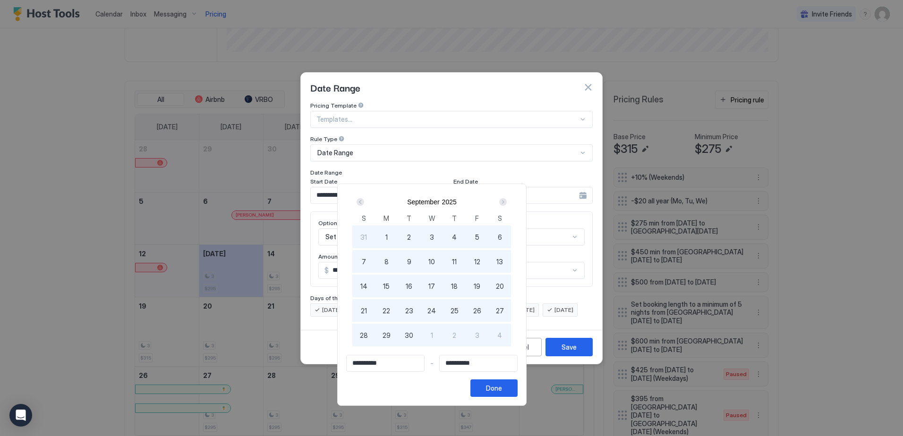
click at [507, 202] on div "Next" at bounding box center [503, 202] width 8 height 8
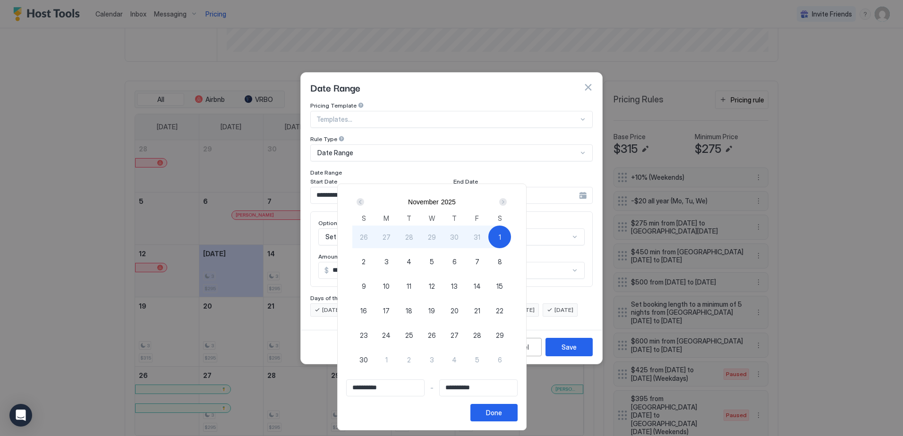
click at [364, 202] on div "Prev" at bounding box center [361, 202] width 8 height 8
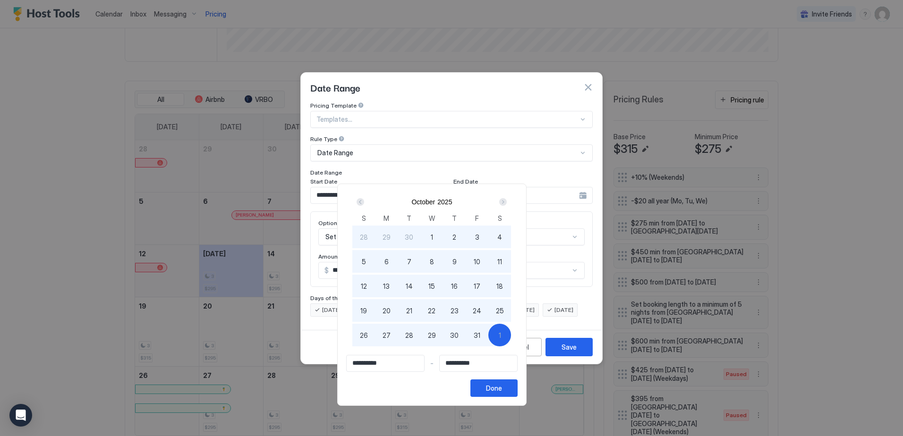
click at [390, 290] on span "13" at bounding box center [386, 286] width 7 height 10
type input "**********"
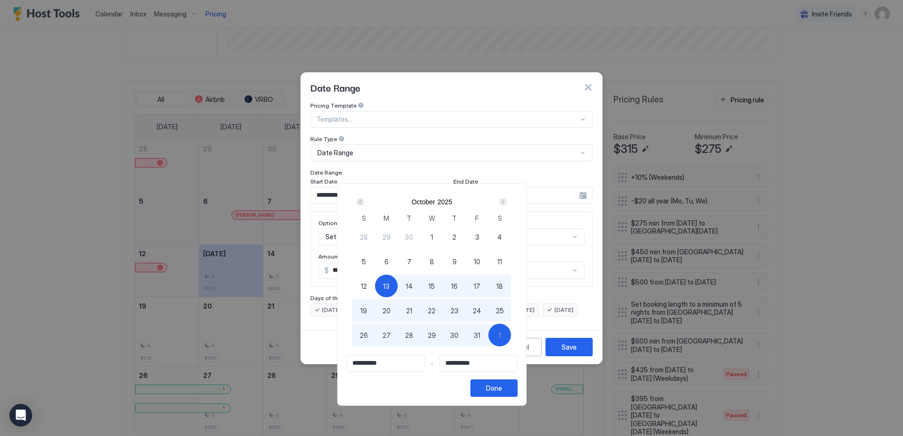
click at [507, 202] on div "Next" at bounding box center [503, 202] width 8 height 8
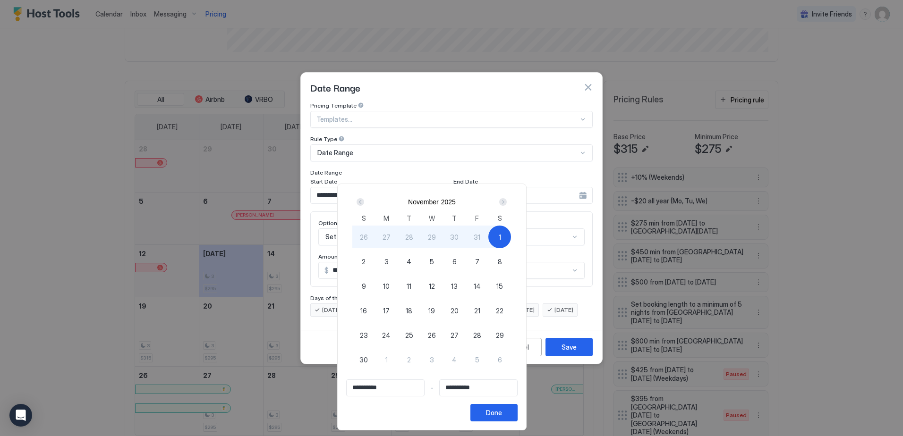
click at [507, 202] on div "Next" at bounding box center [503, 202] width 8 height 8
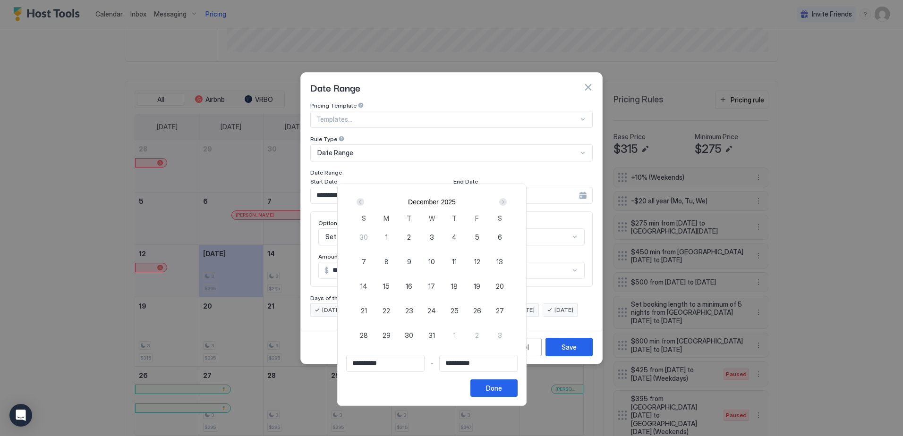
click at [507, 202] on div "Next" at bounding box center [503, 202] width 8 height 8
click at [364, 202] on div "Prev" at bounding box center [361, 202] width 8 height 8
click at [459, 311] on span "26" at bounding box center [455, 311] width 8 height 10
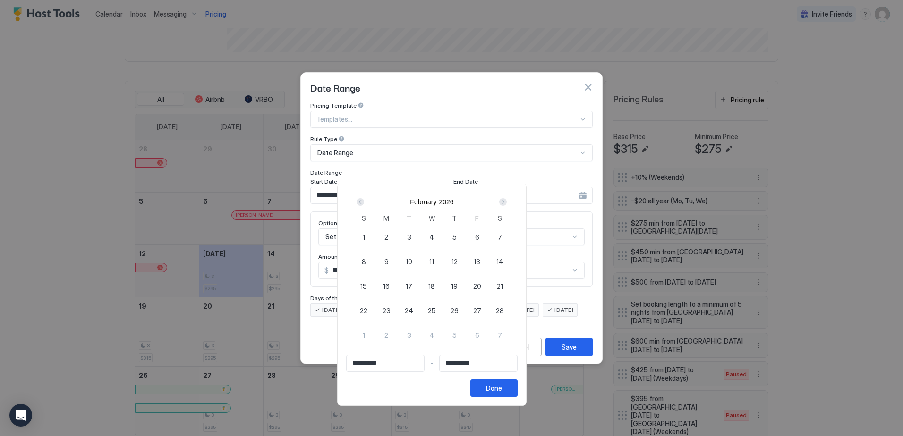
type input "**********"
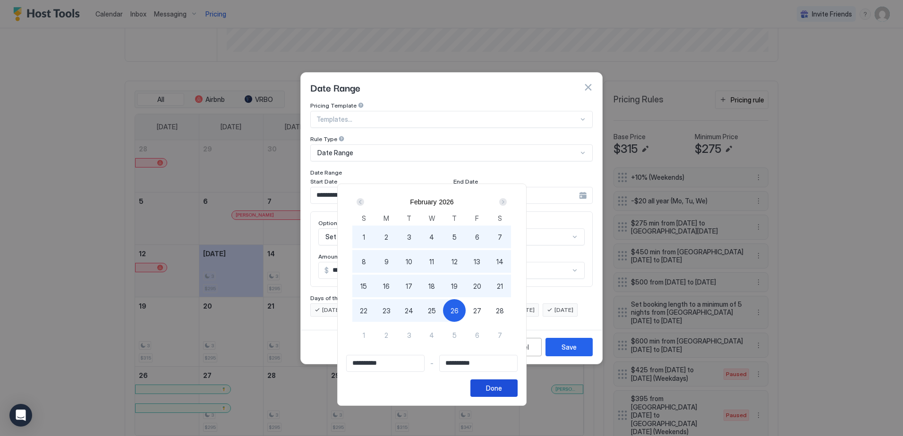
click at [502, 390] on div "Done" at bounding box center [494, 388] width 16 height 10
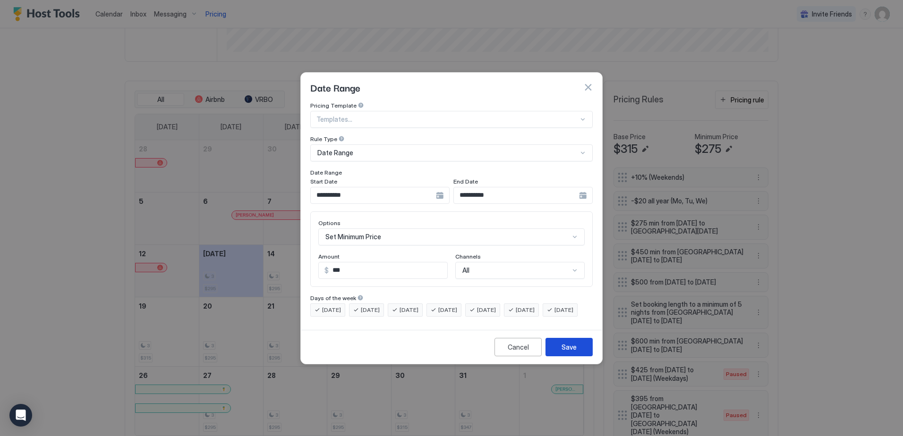
click at [573, 352] on div "Save" at bounding box center [569, 347] width 15 height 10
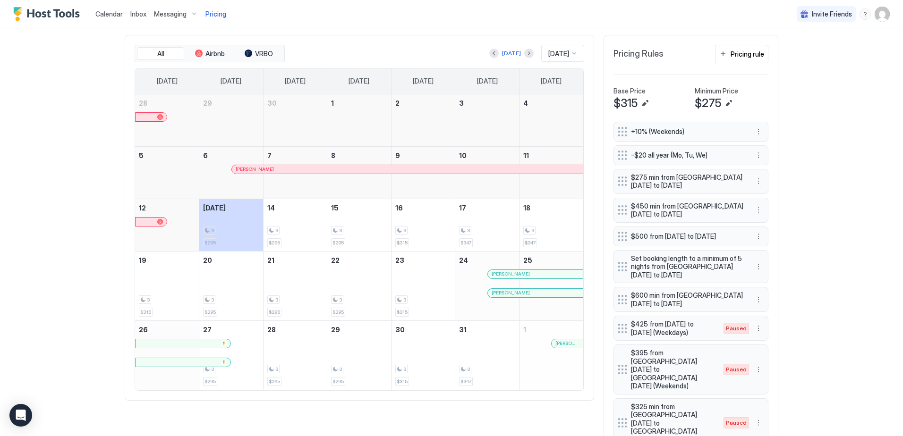
scroll to position [283, 0]
click at [524, 51] on button "Next month" at bounding box center [528, 51] width 9 height 9
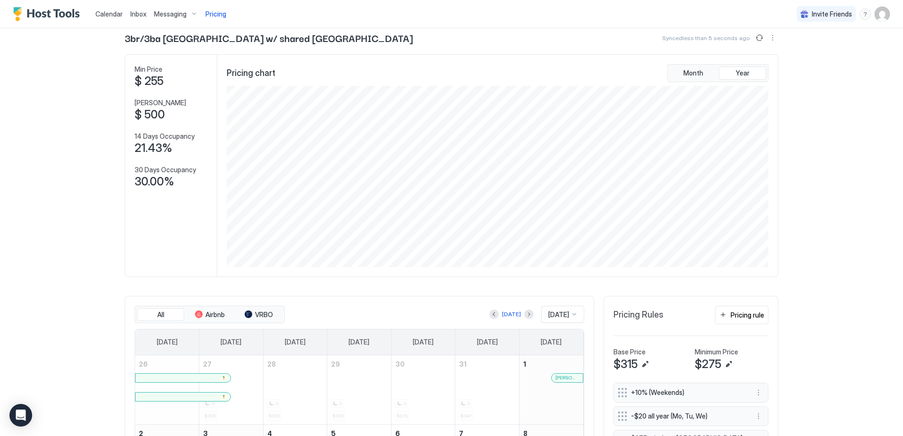
scroll to position [0, 0]
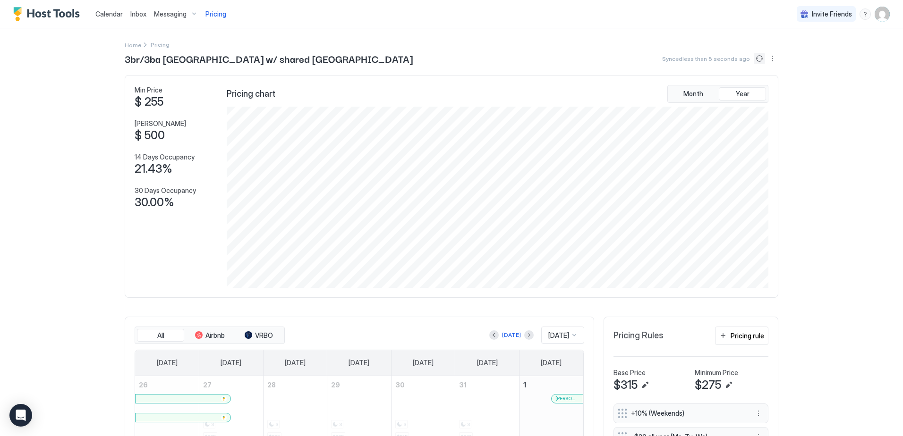
click at [757, 60] on button "Sync prices" at bounding box center [759, 58] width 11 height 11
click at [756, 57] on icon "loading" at bounding box center [758, 58] width 12 height 12
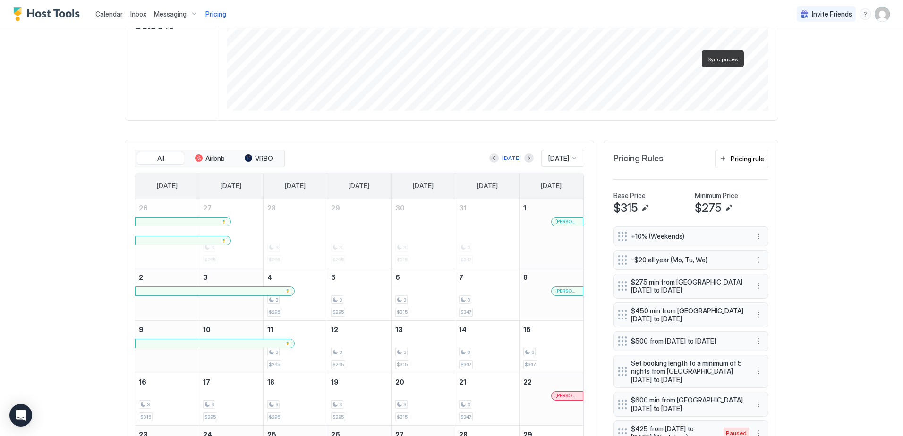
scroll to position [283, 0]
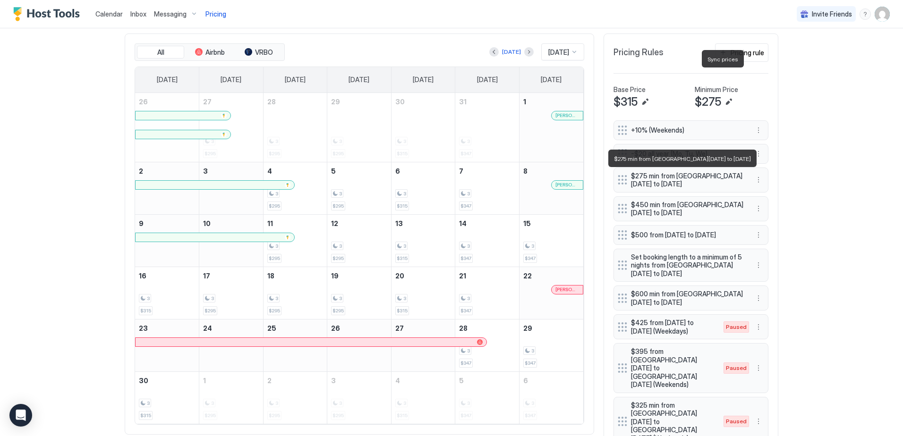
click at [704, 182] on span "$275 min from [GEOGRAPHIC_DATA][DATE] to [DATE]" at bounding box center [687, 180] width 112 height 17
click at [803, 176] on div "Calendar Inbox Messaging Pricing Invite Friends WP Home Pricing 3br/3ba Marshvi…" at bounding box center [451, 218] width 903 height 436
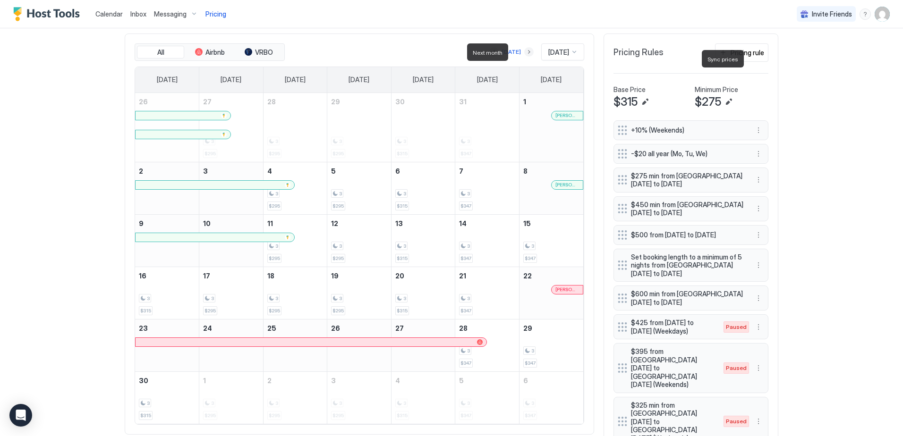
click at [524, 51] on button "Next month" at bounding box center [528, 51] width 9 height 9
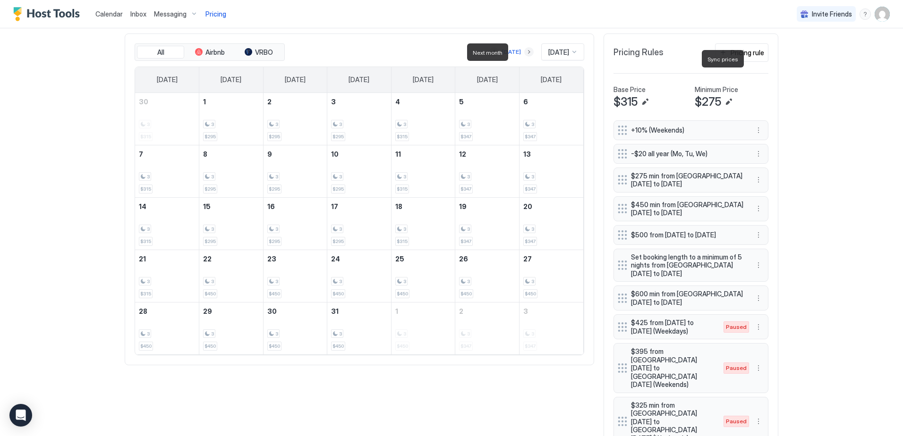
click at [524, 51] on button "Next month" at bounding box center [528, 51] width 9 height 9
click at [489, 51] on button "Previous month" at bounding box center [493, 51] width 9 height 9
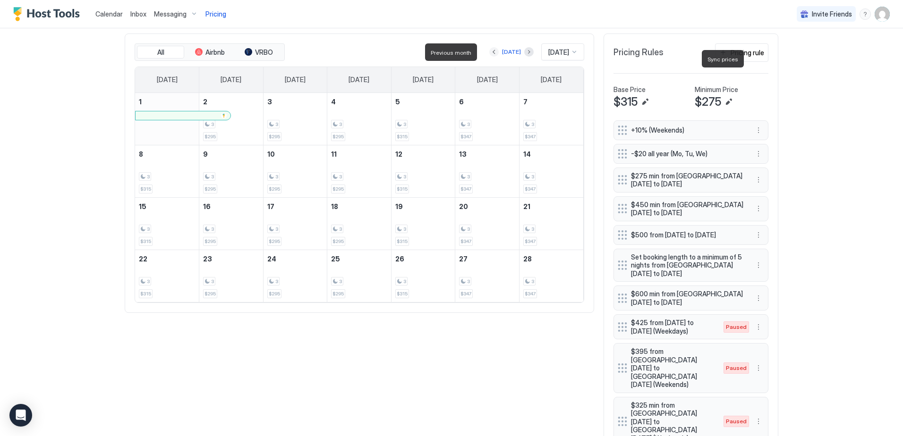
click at [489, 51] on button "Previous month" at bounding box center [493, 51] width 9 height 9
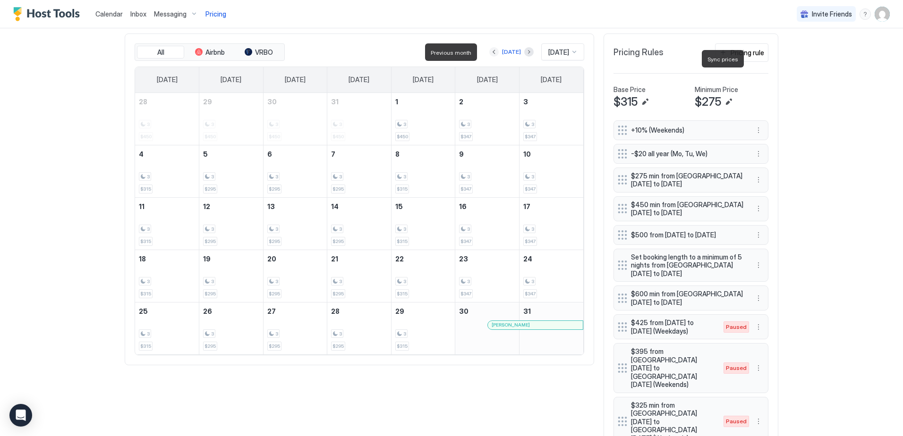
click at [489, 51] on button "Previous month" at bounding box center [493, 51] width 9 height 9
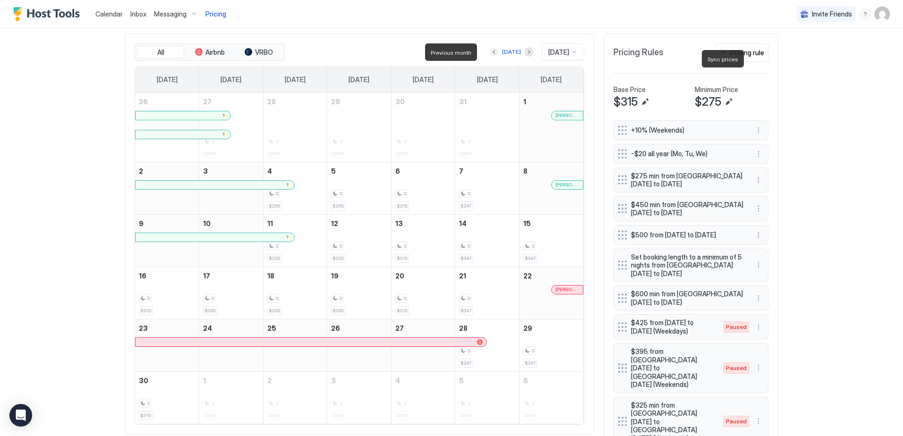
click at [489, 51] on button "Previous month" at bounding box center [493, 51] width 9 height 9
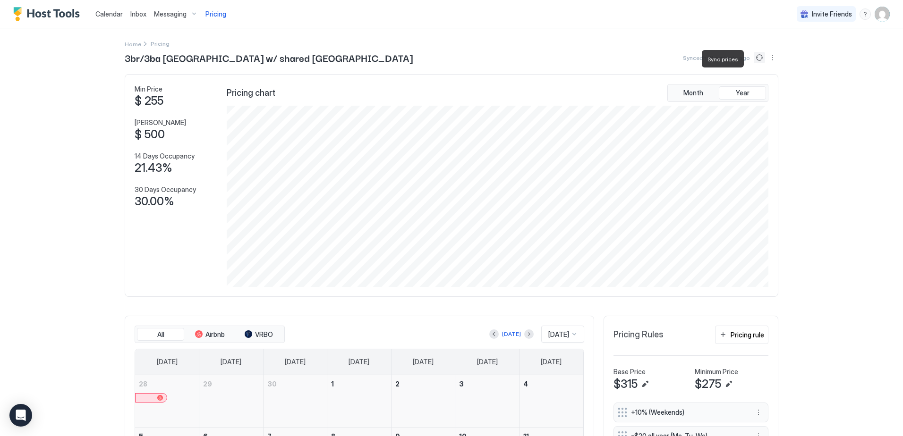
scroll to position [0, 0]
click at [754, 59] on button "Sync prices" at bounding box center [759, 58] width 11 height 11
click at [755, 58] on icon "loading" at bounding box center [758, 58] width 13 height 13
click at [754, 57] on icon "loading" at bounding box center [758, 58] width 9 height 9
click at [754, 57] on button "Sync prices" at bounding box center [759, 58] width 11 height 11
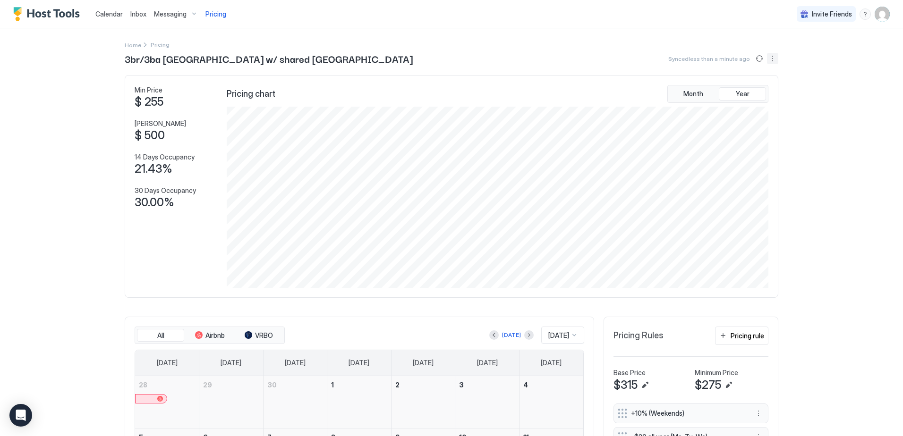
click at [768, 55] on button "More options" at bounding box center [772, 58] width 11 height 11
click at [817, 53] on div at bounding box center [451, 218] width 903 height 436
click at [758, 59] on button "Sync prices" at bounding box center [759, 58] width 11 height 11
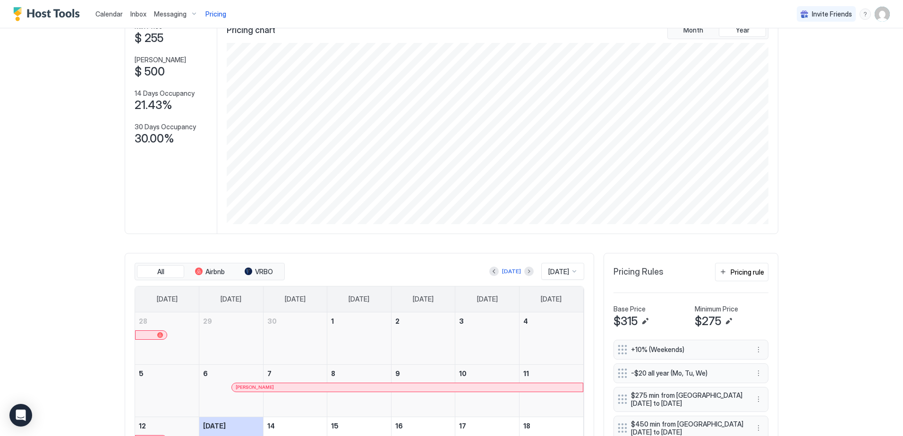
scroll to position [47, 0]
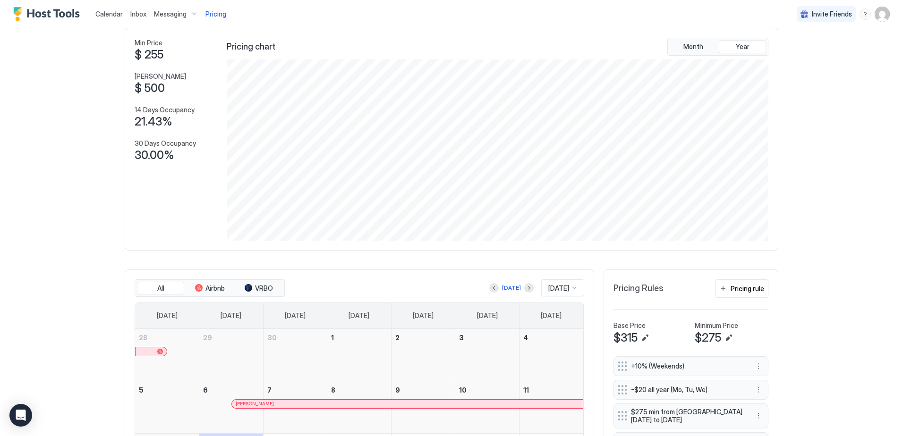
click at [114, 13] on span "Calendar" at bounding box center [108, 14] width 27 height 8
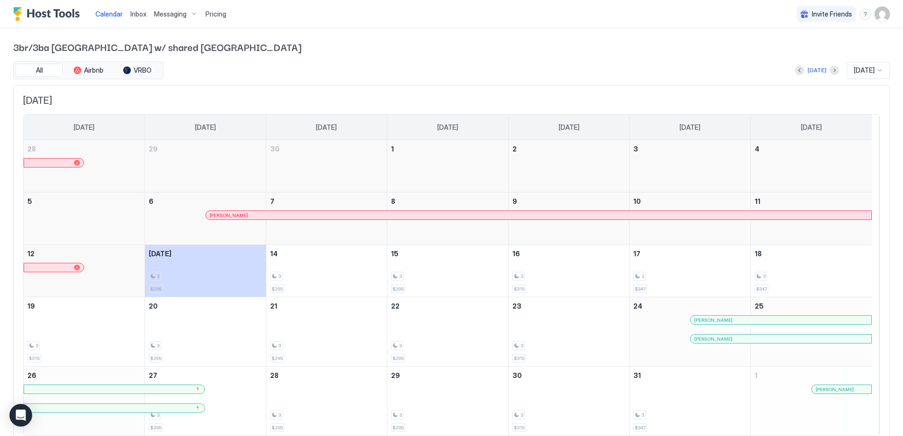
click at [138, 13] on span "Inbox" at bounding box center [138, 14] width 16 height 8
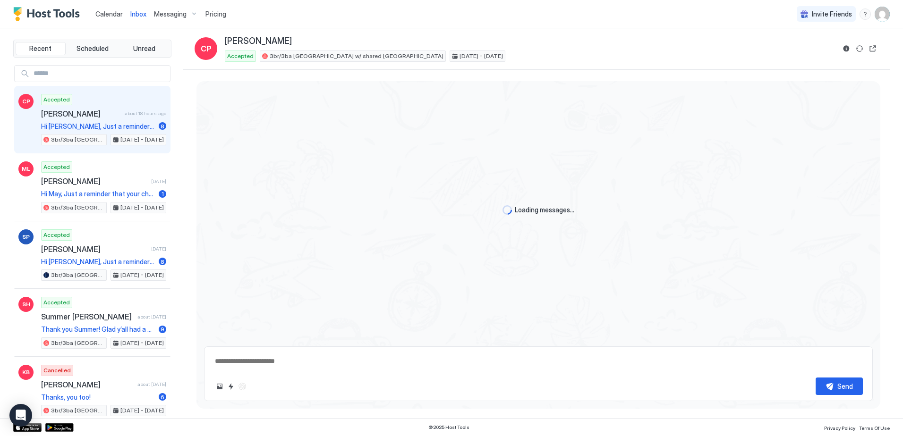
type textarea "*"
click at [213, 14] on span "Pricing" at bounding box center [215, 14] width 21 height 9
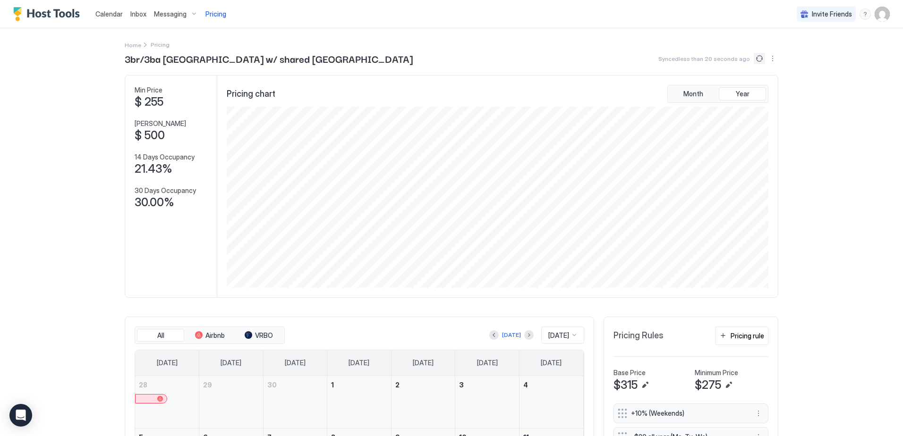
click at [756, 58] on button "Sync prices" at bounding box center [759, 58] width 11 height 11
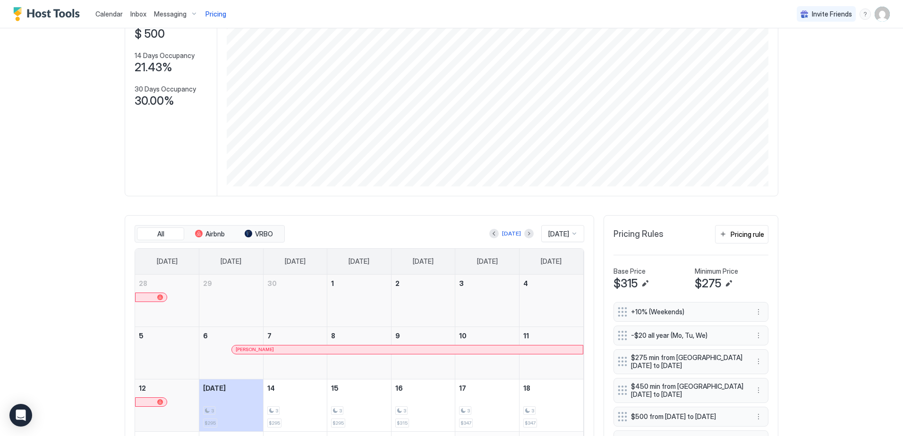
scroll to position [236, 0]
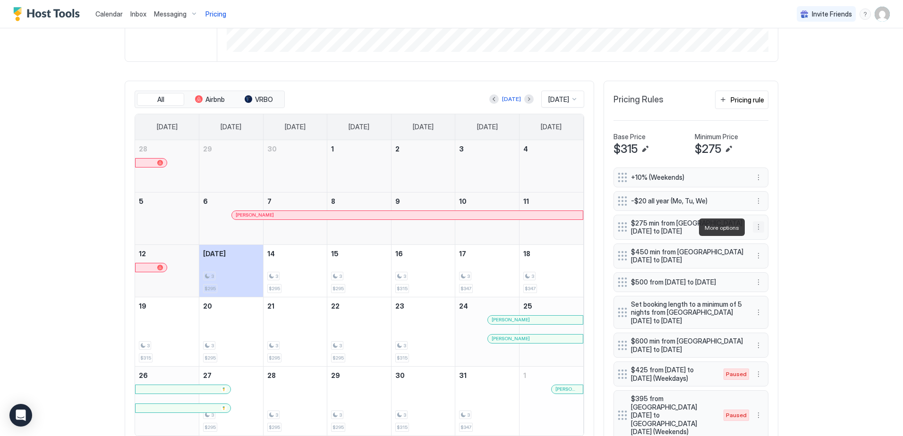
click at [753, 228] on button "More options" at bounding box center [758, 226] width 11 height 11
click at [795, 216] on div at bounding box center [451, 218] width 903 height 436
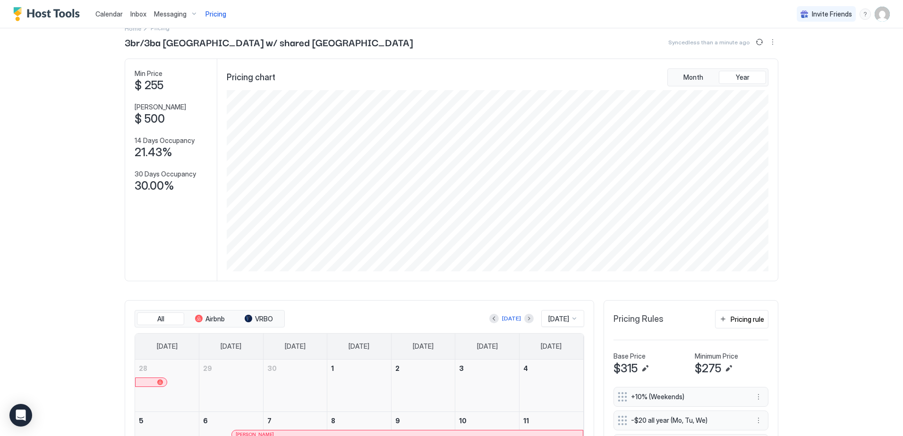
scroll to position [0, 0]
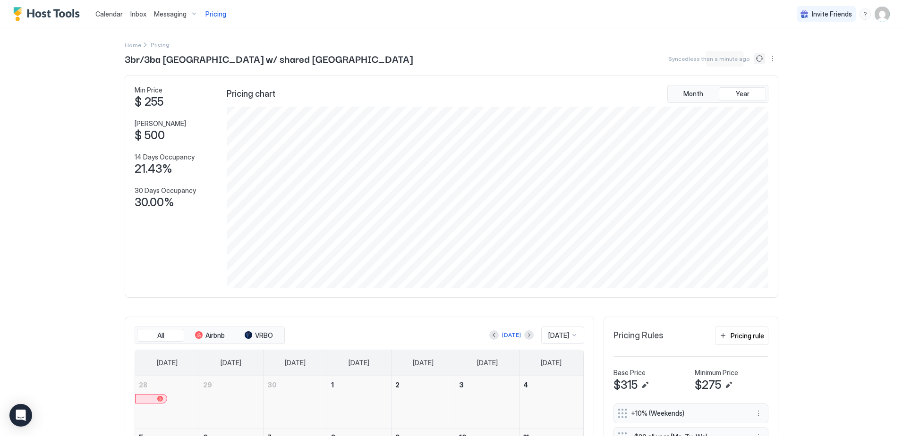
click at [754, 57] on button "Sync prices" at bounding box center [759, 58] width 11 height 11
click at [755, 55] on button "Sync prices" at bounding box center [759, 58] width 11 height 11
click at [758, 58] on button "Sync prices" at bounding box center [759, 58] width 11 height 11
click at [754, 61] on button "Sync prices" at bounding box center [759, 58] width 11 height 11
click at [757, 58] on button "Sync prices" at bounding box center [759, 58] width 11 height 11
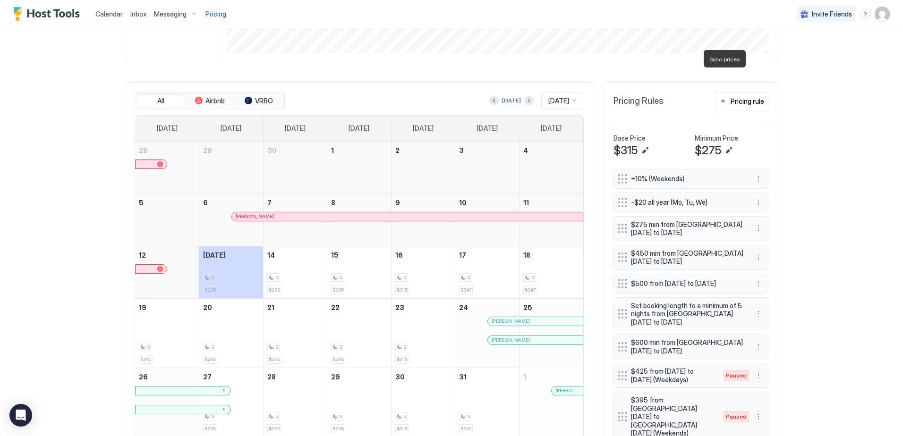
scroll to position [236, 0]
click at [707, 148] on span "$275" at bounding box center [708, 149] width 26 height 14
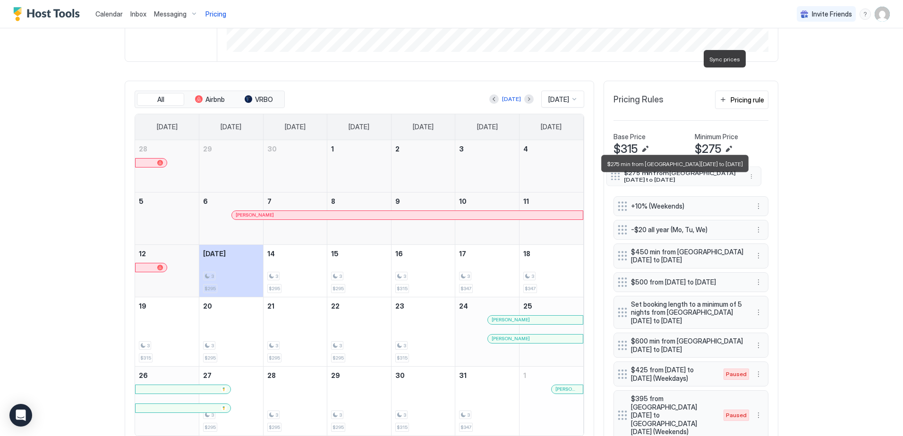
drag, startPoint x: 672, startPoint y: 230, endPoint x: 665, endPoint y: 177, distance: 53.4
click at [665, 177] on span "$275 min from [GEOGRAPHIC_DATA][DATE] to [DATE]" at bounding box center [680, 176] width 112 height 13
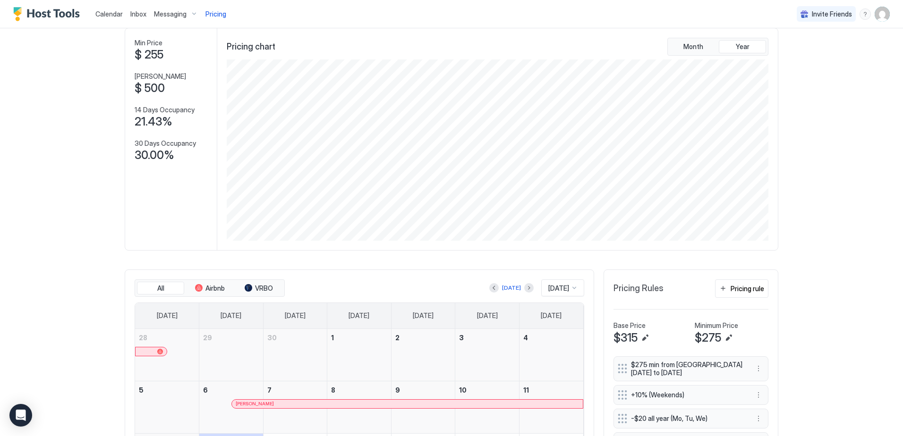
scroll to position [0, 0]
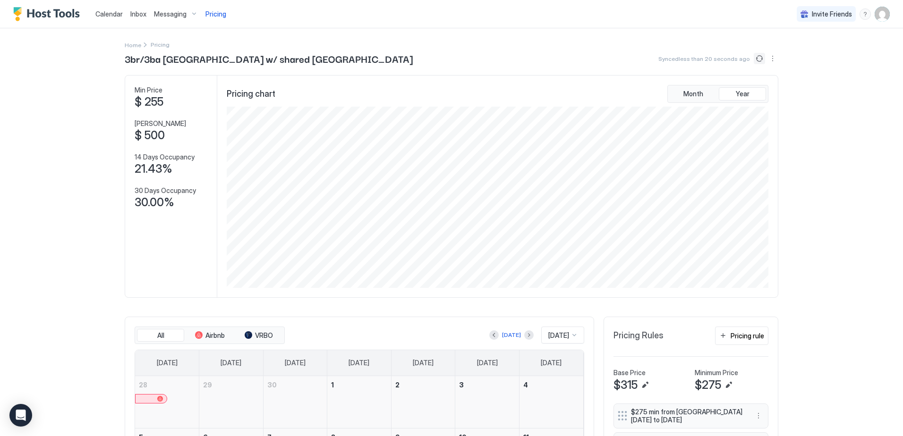
click at [756, 59] on button "Sync prices" at bounding box center [759, 58] width 11 height 11
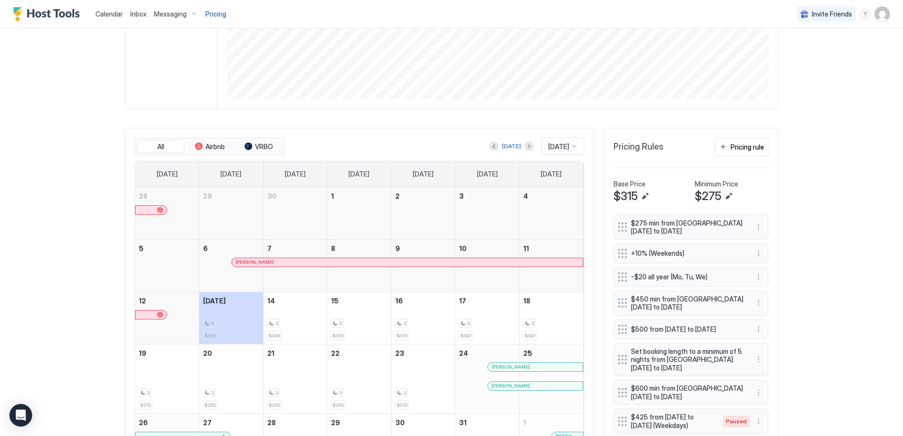
scroll to position [236, 0]
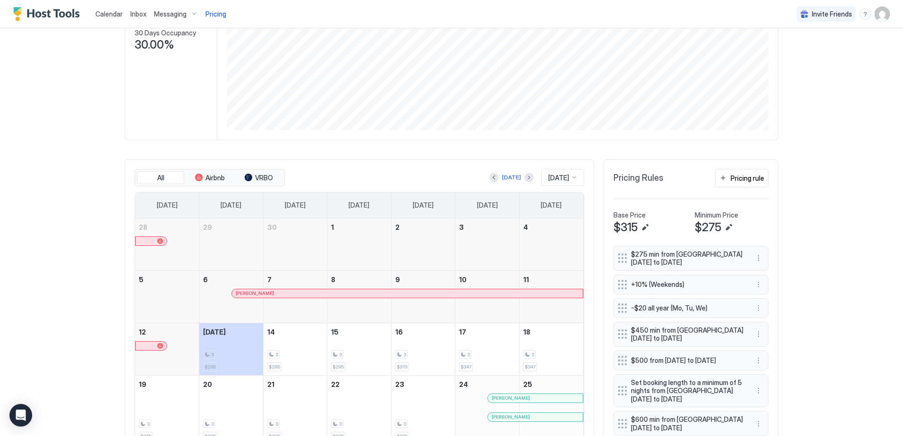
scroll to position [236, 0]
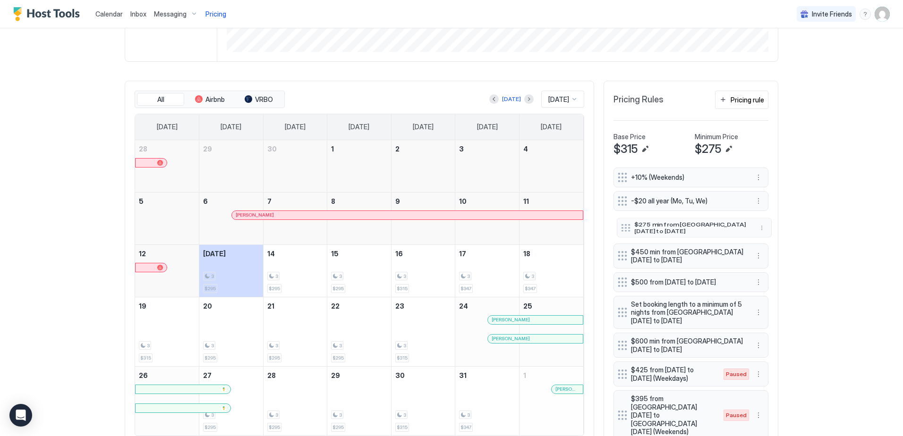
drag, startPoint x: 619, startPoint y: 177, endPoint x: 622, endPoint y: 222, distance: 45.9
click at [755, 224] on button "More options" at bounding box center [758, 226] width 11 height 11
click at [761, 242] on div "Edit" at bounding box center [764, 240] width 21 height 7
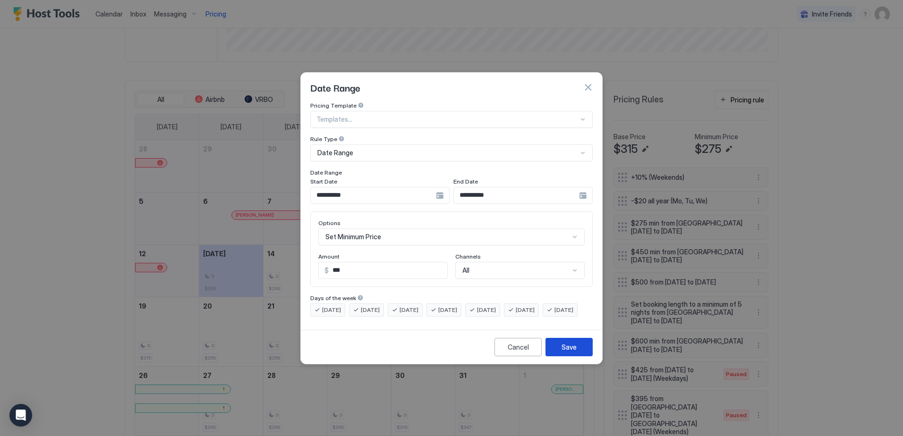
click at [581, 353] on button "Save" at bounding box center [568, 347] width 47 height 18
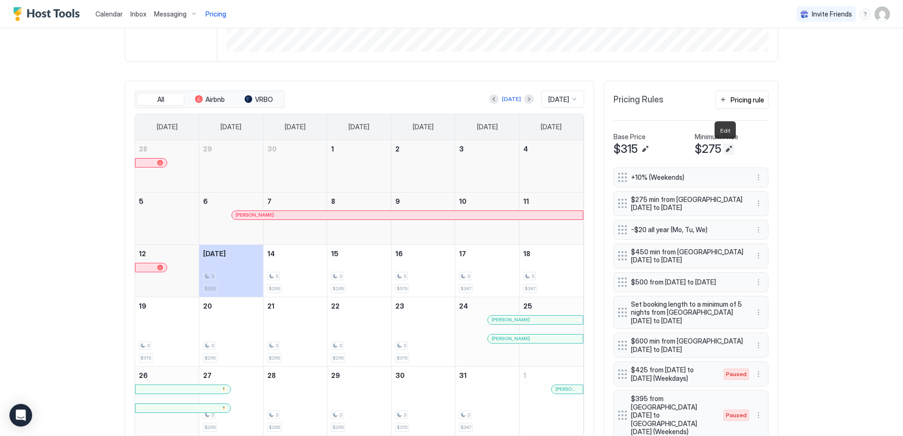
click at [726, 150] on button "Edit" at bounding box center [728, 149] width 11 height 11
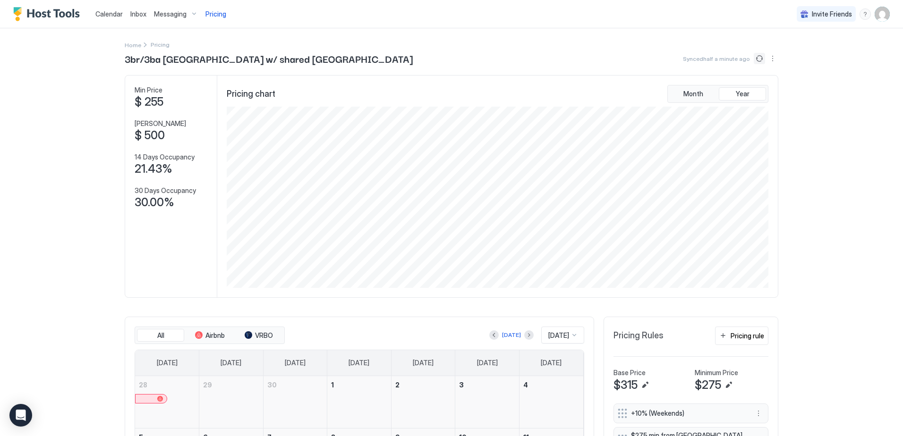
click at [757, 57] on button "Sync prices" at bounding box center [759, 58] width 11 height 11
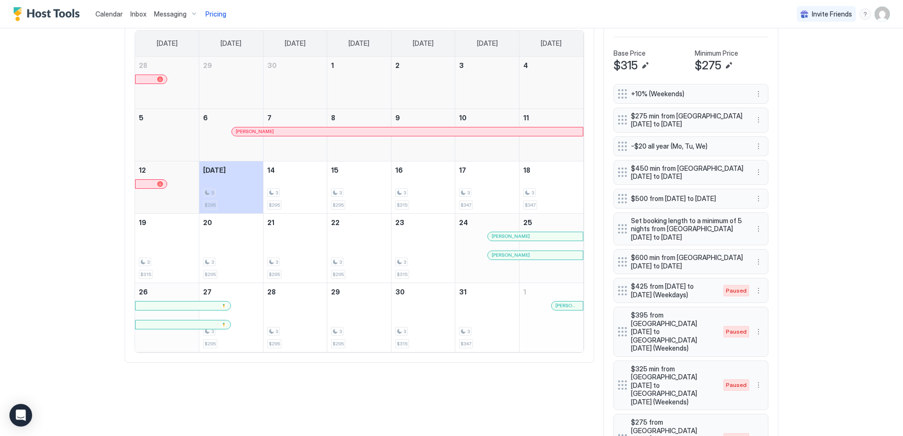
scroll to position [283, 0]
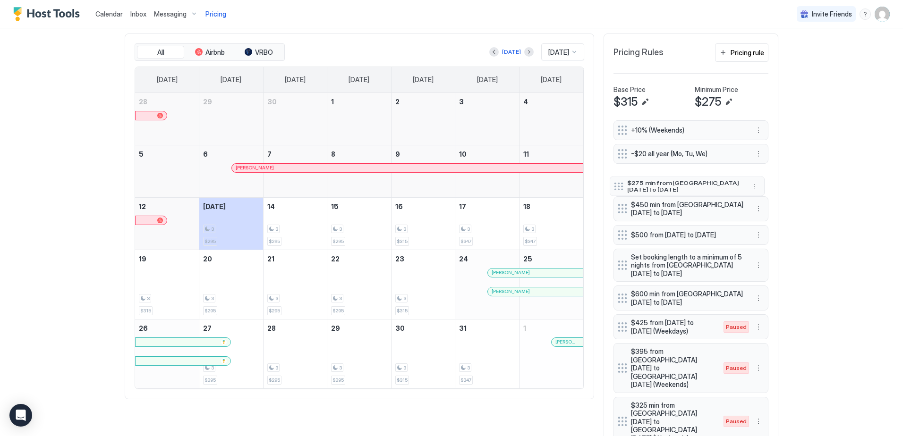
drag, startPoint x: 695, startPoint y: 154, endPoint x: 691, endPoint y: 184, distance: 30.5
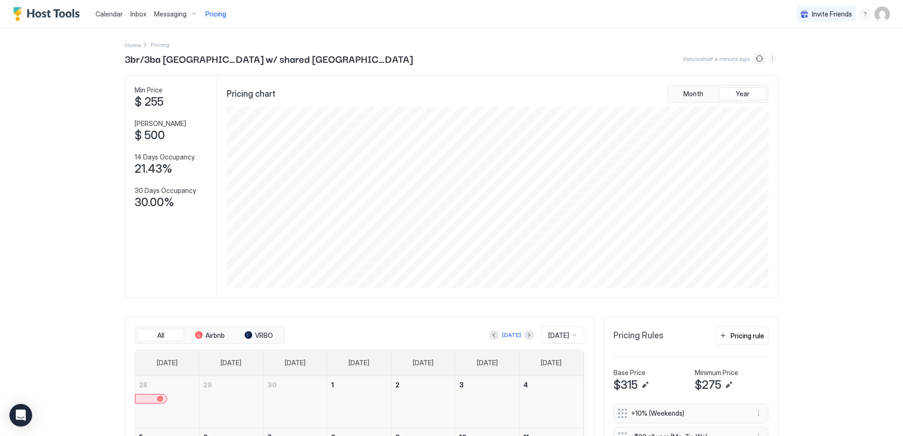
click at [754, 58] on button "Sync prices" at bounding box center [759, 58] width 11 height 11
click at [756, 60] on icon "loading" at bounding box center [759, 59] width 12 height 12
